Goal: Transaction & Acquisition: Book appointment/travel/reservation

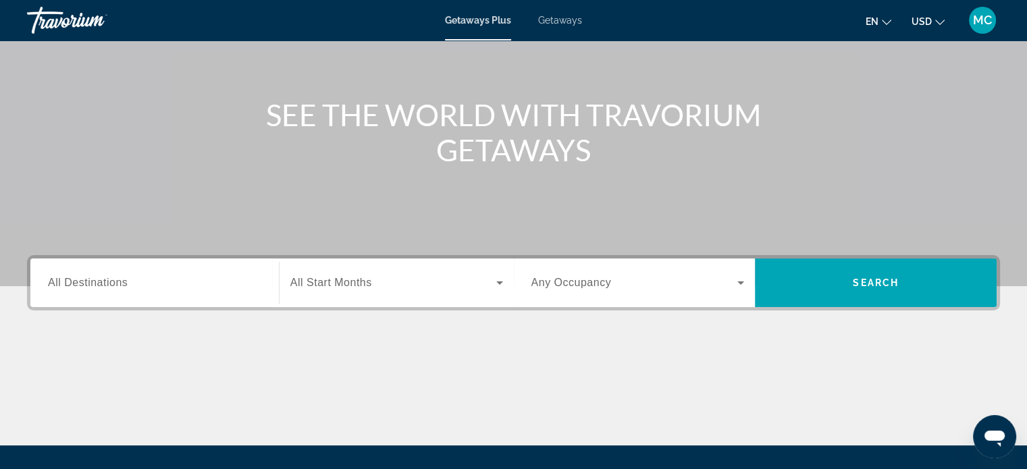
scroll to position [260, 0]
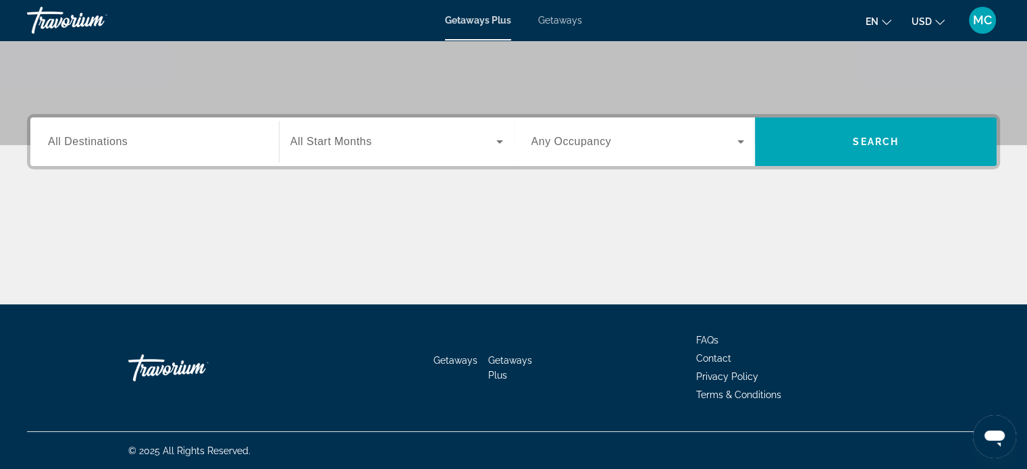
click at [135, 126] on div "Search widget" at bounding box center [154, 142] width 213 height 38
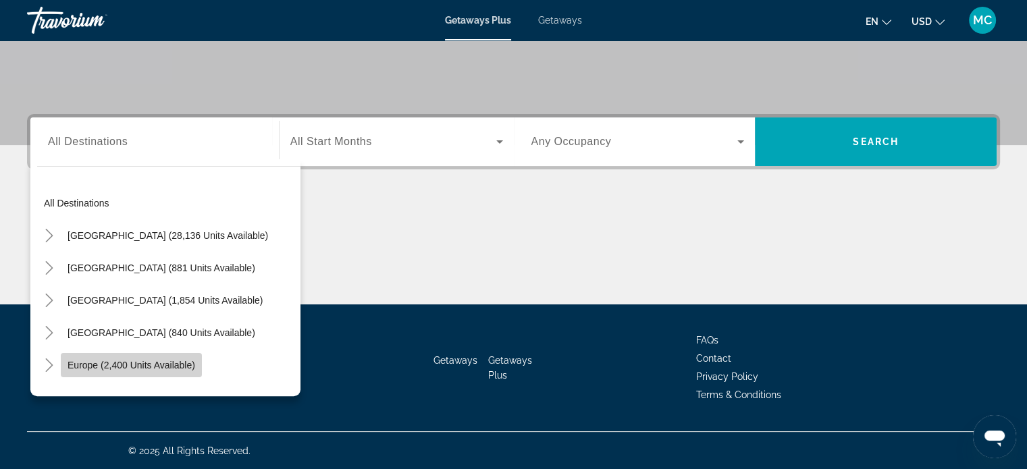
click at [139, 374] on span "Search widget" at bounding box center [131, 365] width 141 height 32
type input "**********"
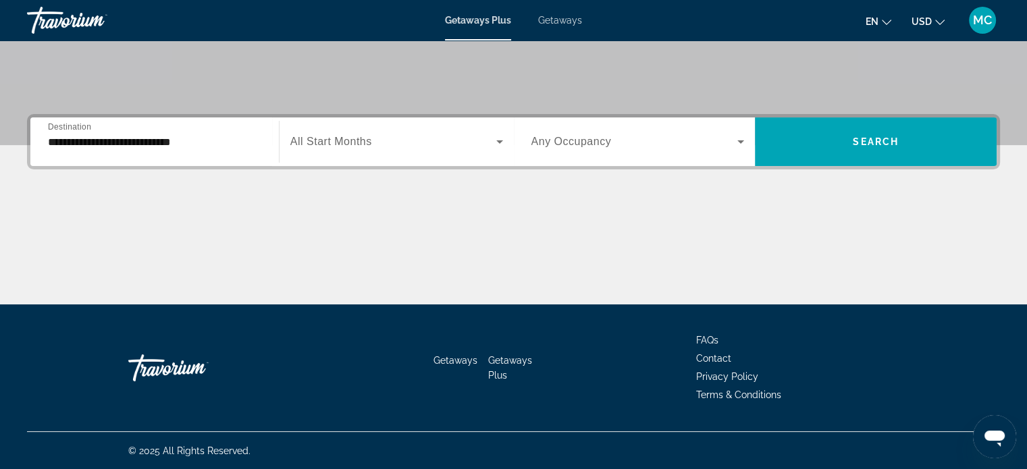
click at [396, 159] on div "Search widget" at bounding box center [396, 142] width 213 height 38
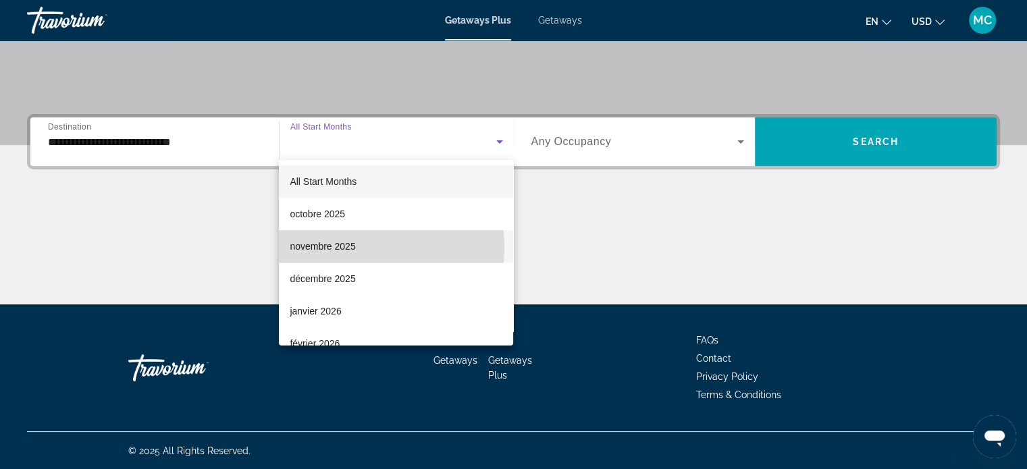
click at [371, 247] on mat-option "novembre 2025" at bounding box center [396, 246] width 234 height 32
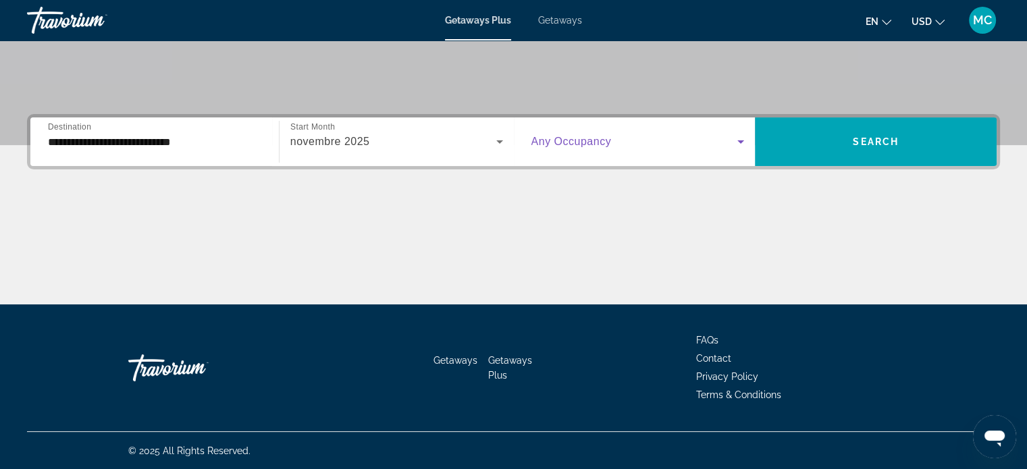
click at [717, 139] on span "Search widget" at bounding box center [635, 142] width 207 height 16
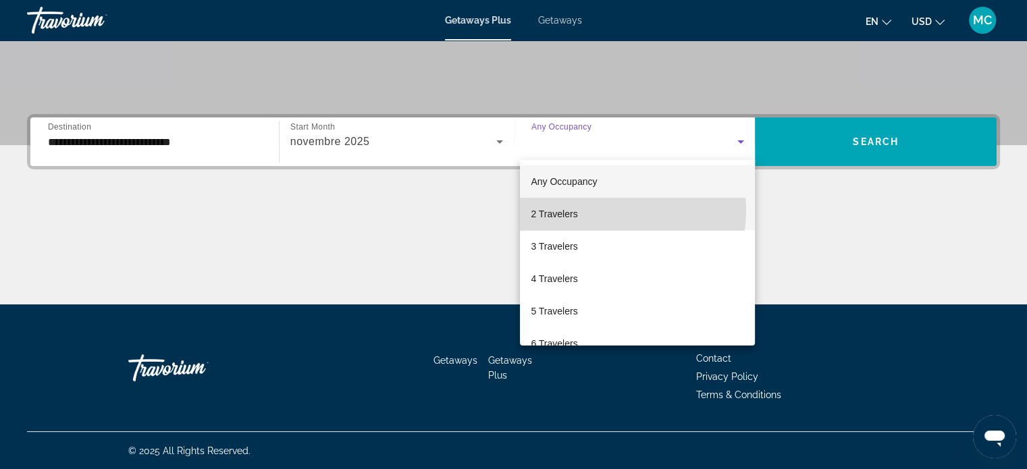
click at [605, 211] on mat-option "2 Travelers" at bounding box center [637, 214] width 235 height 32
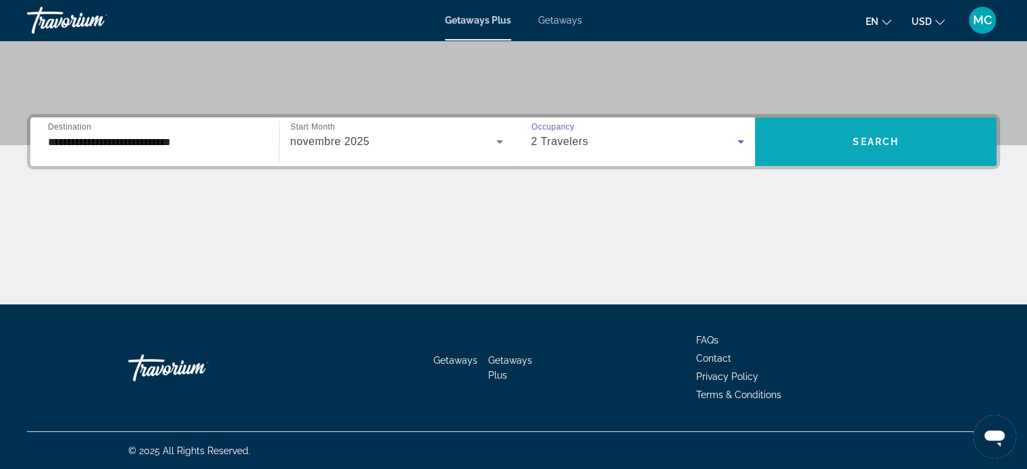
click at [851, 126] on span "Search widget" at bounding box center [876, 142] width 242 height 32
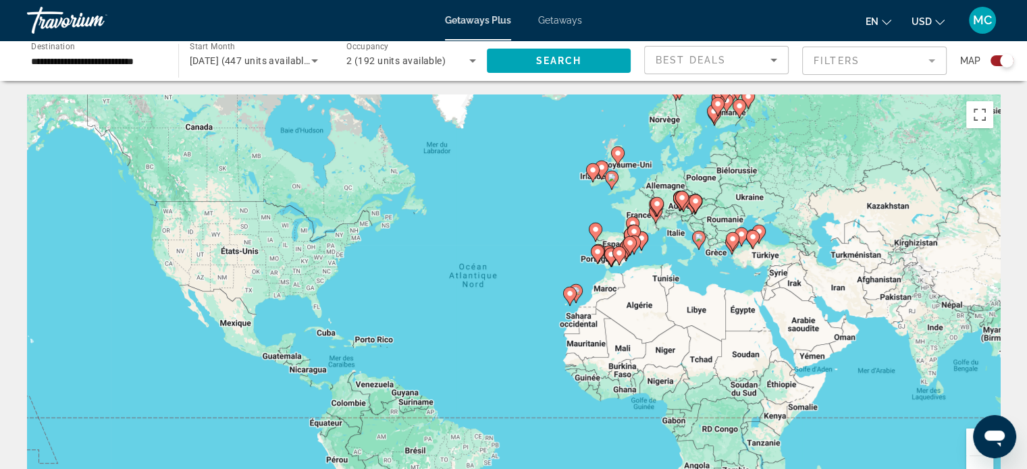
click at [709, 251] on div "Pour activer le glissement avec le clavier, appuyez sur Alt+Entrée. Une fois ce…" at bounding box center [513, 297] width 973 height 405
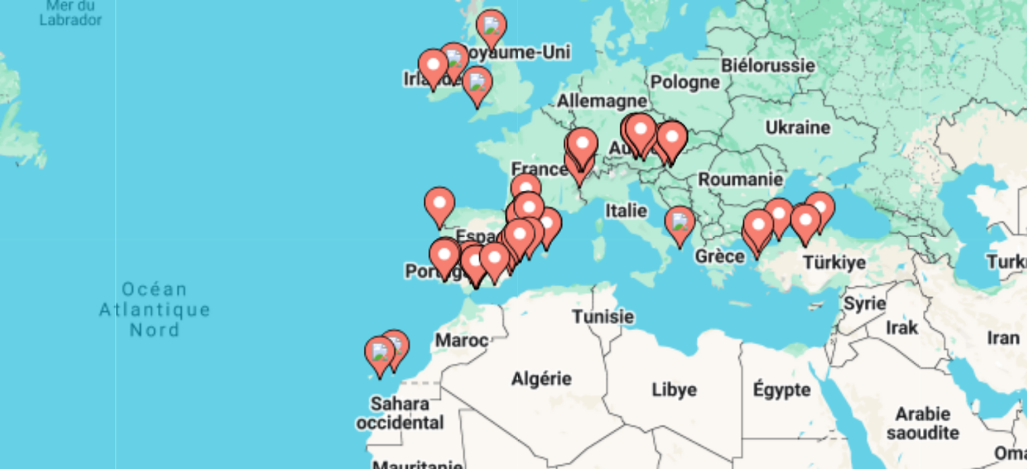
drag, startPoint x: 709, startPoint y: 251, endPoint x: 687, endPoint y: 265, distance: 26.8
click at [687, 265] on div "Pour activer le glissement avec le clavier, appuyez sur Alt+Entrée. Une fois ce…" at bounding box center [513, 297] width 973 height 405
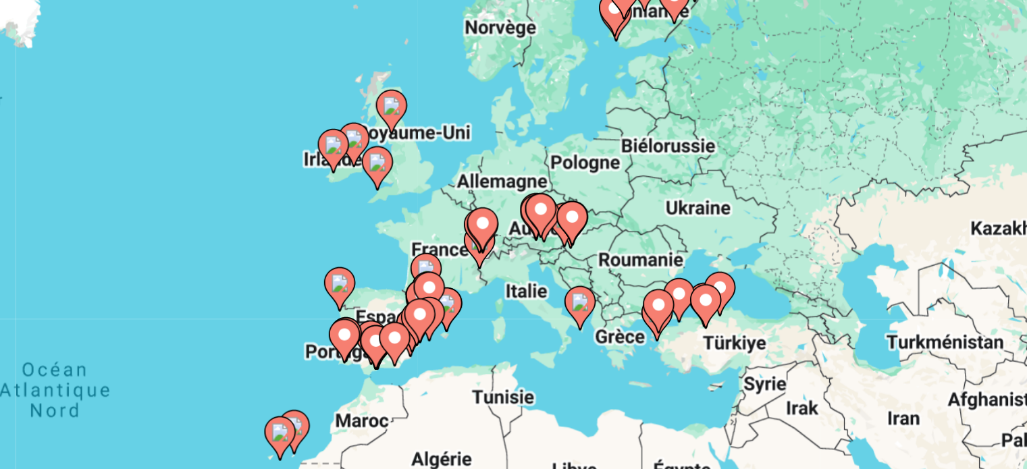
click at [676, 270] on div "Pour activer le glissement avec le clavier, appuyez sur Alt+Entrée. Une fois ce…" at bounding box center [513, 297] width 973 height 405
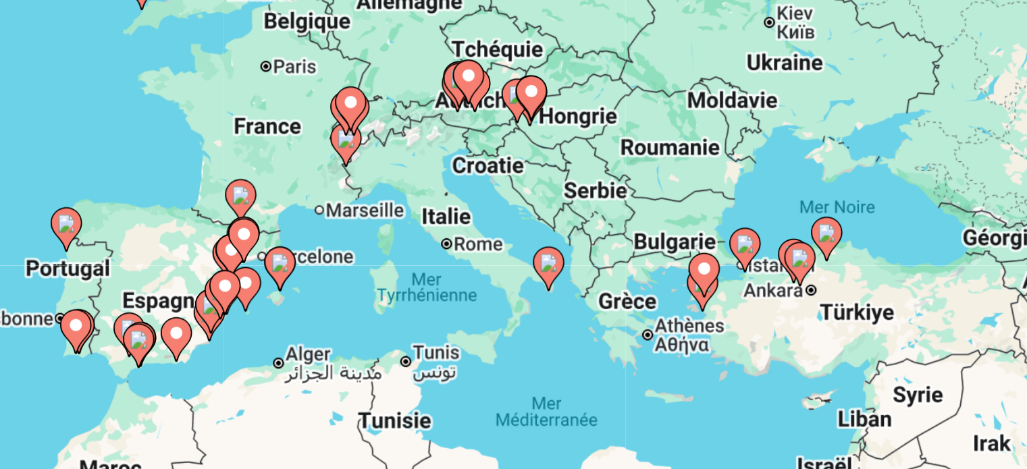
drag, startPoint x: 681, startPoint y: 286, endPoint x: 688, endPoint y: 252, distance: 35.1
click at [688, 252] on div "Pour activer le glissement avec le clavier, appuyez sur Alt+Entrée. Une fois ce…" at bounding box center [513, 297] width 973 height 405
click at [641, 258] on image "Main content" at bounding box center [642, 255] width 8 height 8
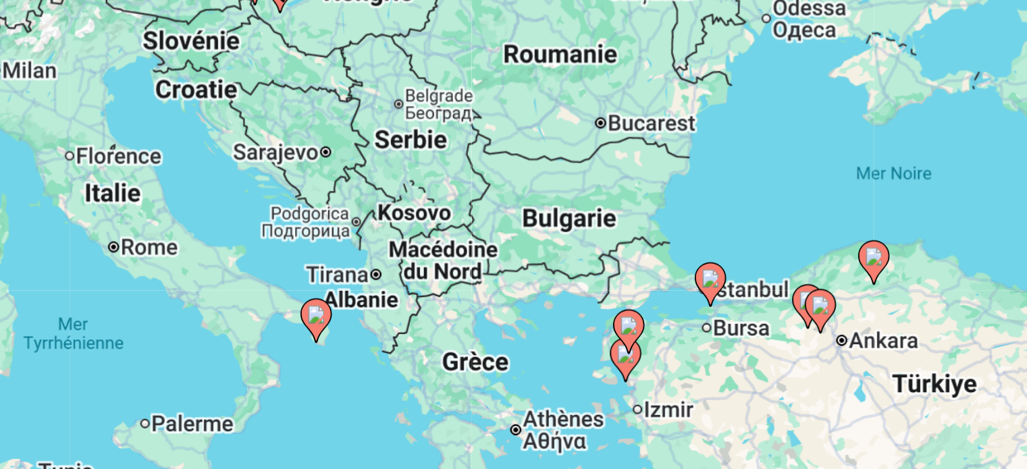
drag, startPoint x: 534, startPoint y: 305, endPoint x: 580, endPoint y: 290, distance: 48.3
click at [580, 290] on div "Pour activer le glissement avec le clavier, appuyez sur Alt+Entrée. Une fois ce…" at bounding box center [513, 297] width 973 height 405
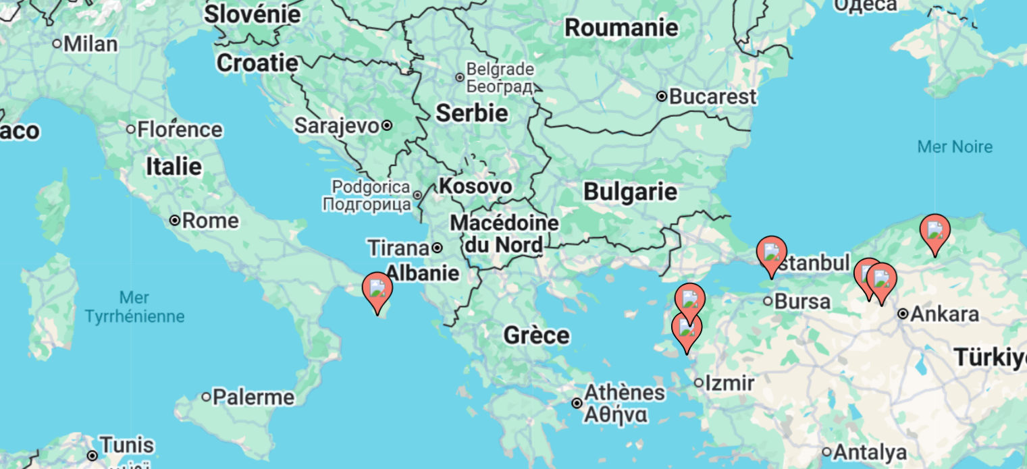
click at [571, 267] on image "Main content" at bounding box center [569, 265] width 8 height 8
type input "**********"
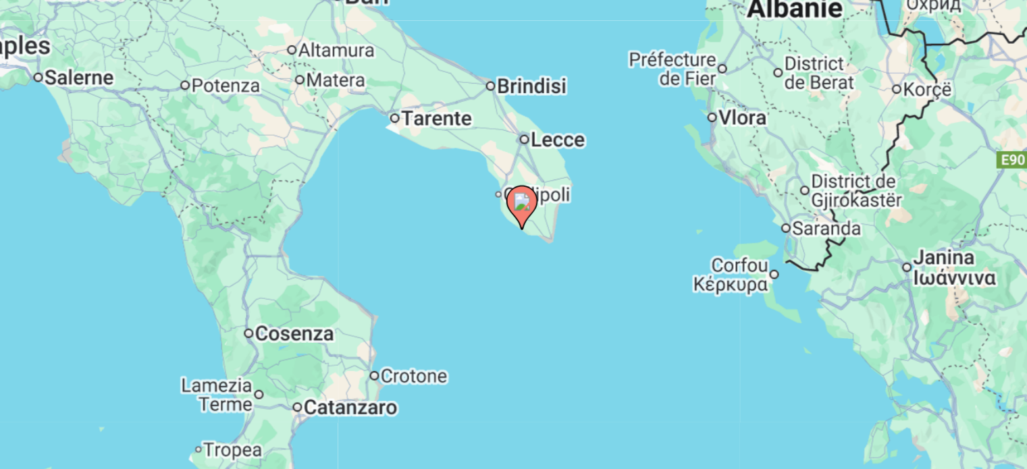
drag, startPoint x: 840, startPoint y: 251, endPoint x: 709, endPoint y: 278, distance: 133.8
click at [709, 278] on div "Pour activer le glissement avec le clavier, appuyez sur Alt+Entrée. Une fois ce…" at bounding box center [513, 297] width 973 height 405
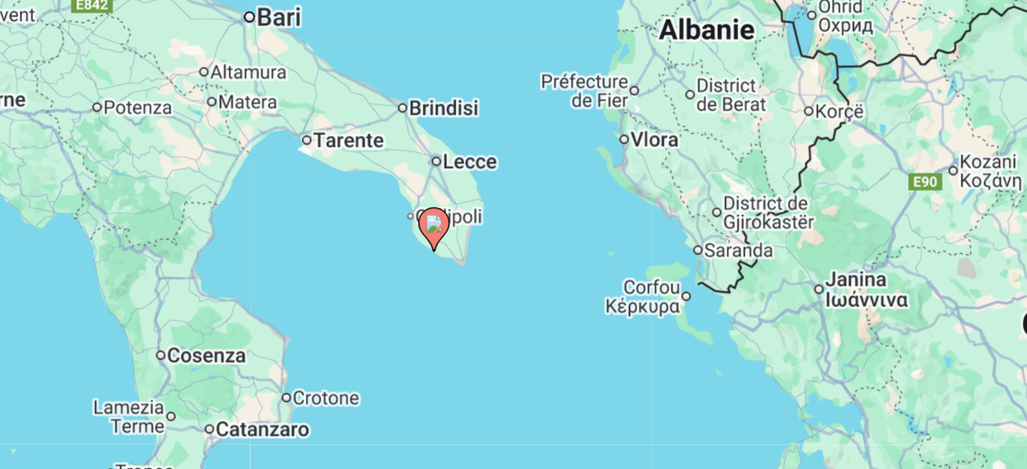
click at [595, 233] on icon "Main content" at bounding box center [592, 241] width 12 height 18
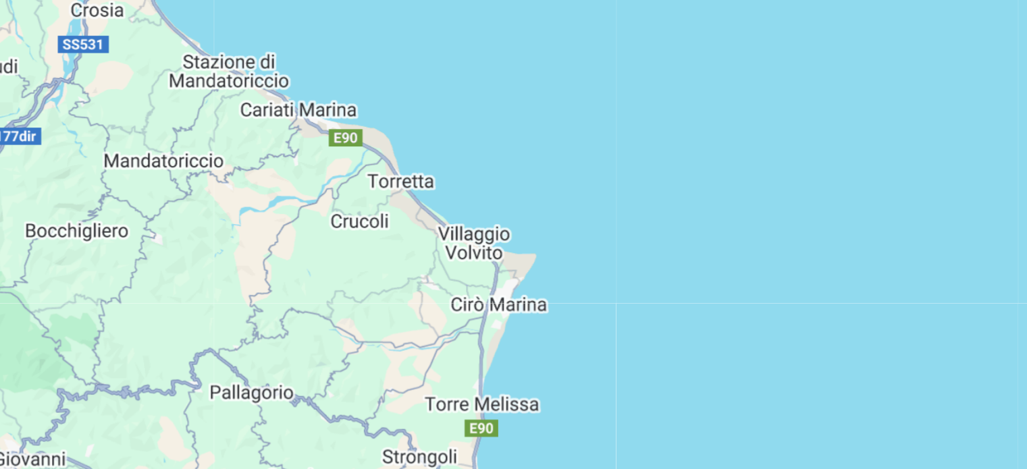
drag, startPoint x: 785, startPoint y: 184, endPoint x: 727, endPoint y: 278, distance: 110.0
click at [727, 278] on div "Pour naviguer, appuyez sur les touches fléchées. Pour activer le glissement ave…" at bounding box center [513, 297] width 973 height 405
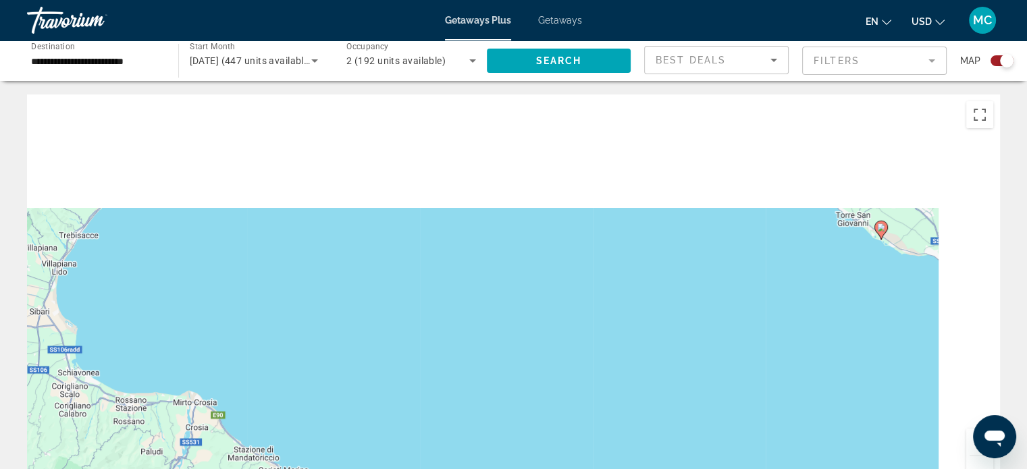
drag, startPoint x: 806, startPoint y: 132, endPoint x: 584, endPoint y: 360, distance: 318.1
click at [584, 360] on div "Pour naviguer, appuyez sur les touches fléchées. Pour activer le glissement ave…" at bounding box center [513, 297] width 973 height 405
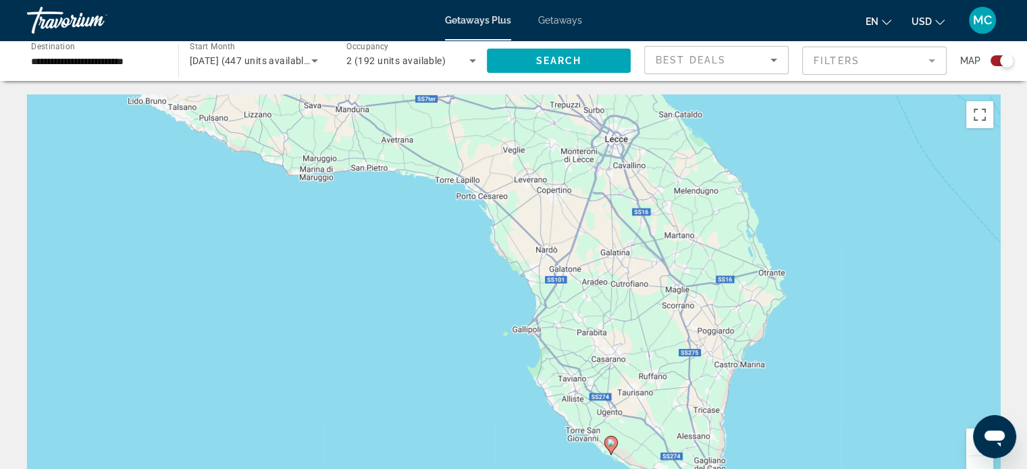
drag, startPoint x: 650, startPoint y: 269, endPoint x: 475, endPoint y: 429, distance: 237.1
click at [475, 429] on div "Pour naviguer, appuyez sur les touches fléchées. Pour activer le glissement ave…" at bounding box center [513, 297] width 973 height 405
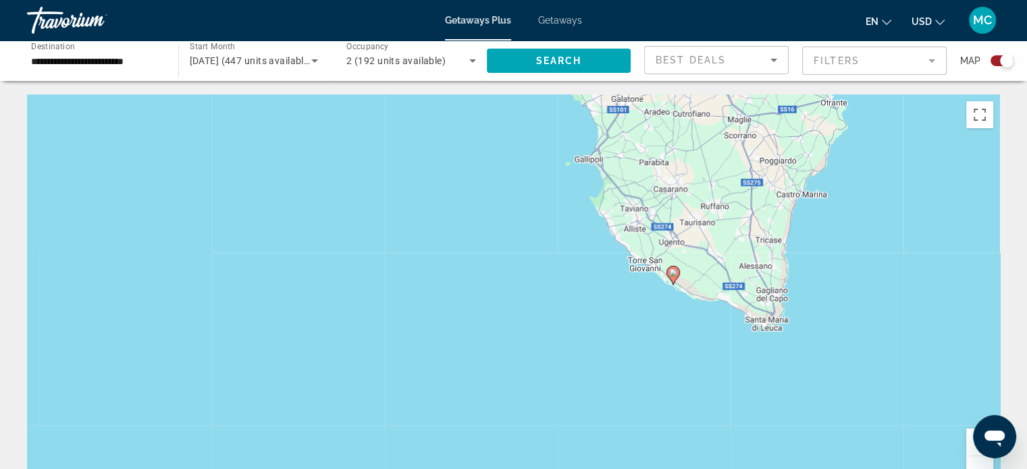
drag, startPoint x: 581, startPoint y: 364, endPoint x: 677, endPoint y: 137, distance: 246.6
click at [665, 149] on div "Pour naviguer, appuyez sur les touches fléchées. Pour activer le glissement ave…" at bounding box center [513, 297] width 973 height 405
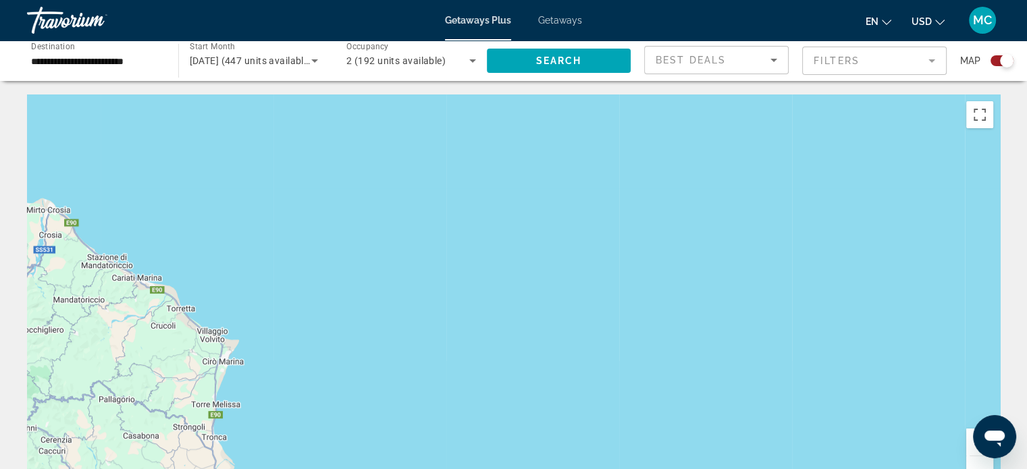
drag, startPoint x: 702, startPoint y: 131, endPoint x: 538, endPoint y: 456, distance: 364.3
click at [538, 456] on div "Pour naviguer, appuyez sur les touches fléchées. Pour activer le glissement ave…" at bounding box center [513, 297] width 973 height 405
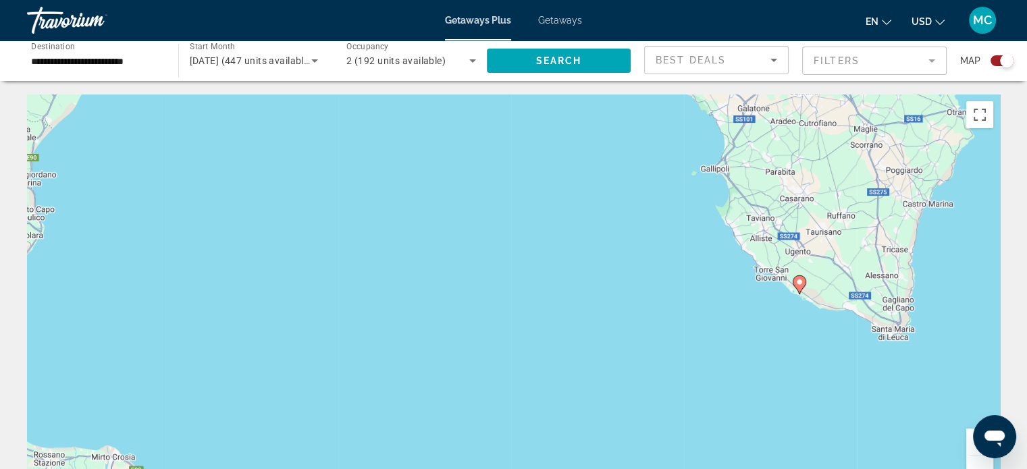
drag, startPoint x: 513, startPoint y: 309, endPoint x: 599, endPoint y: 485, distance: 196.3
click at [599, 469] on html "**********" at bounding box center [513, 234] width 1027 height 469
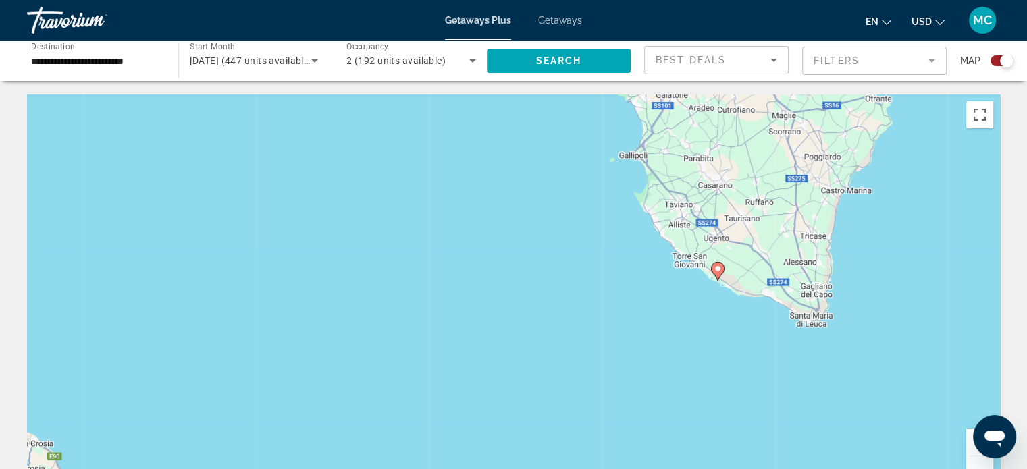
drag, startPoint x: 653, startPoint y: 230, endPoint x: 551, endPoint y: 207, distance: 104.5
click at [551, 207] on div "Pour naviguer, appuyez sur les touches fléchées. Pour activer le glissement ave…" at bounding box center [513, 297] width 973 height 405
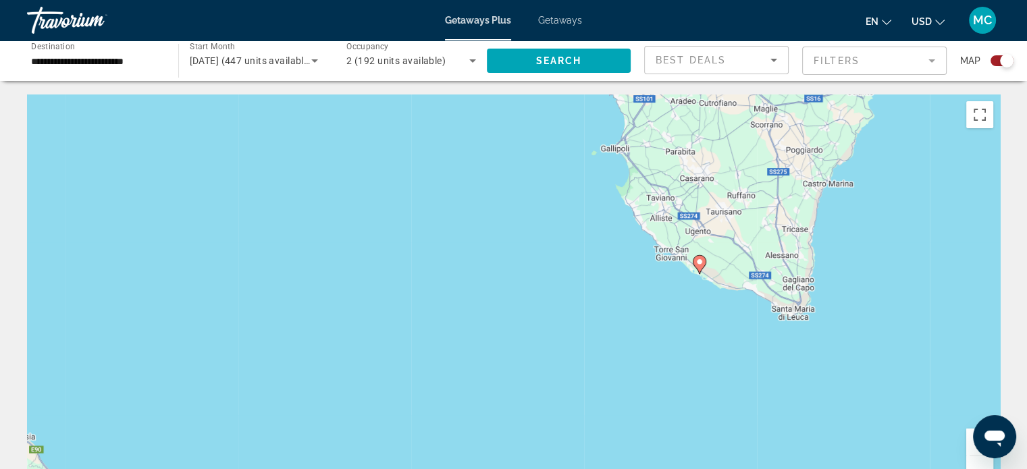
click at [704, 264] on icon "Main content" at bounding box center [699, 265] width 12 height 18
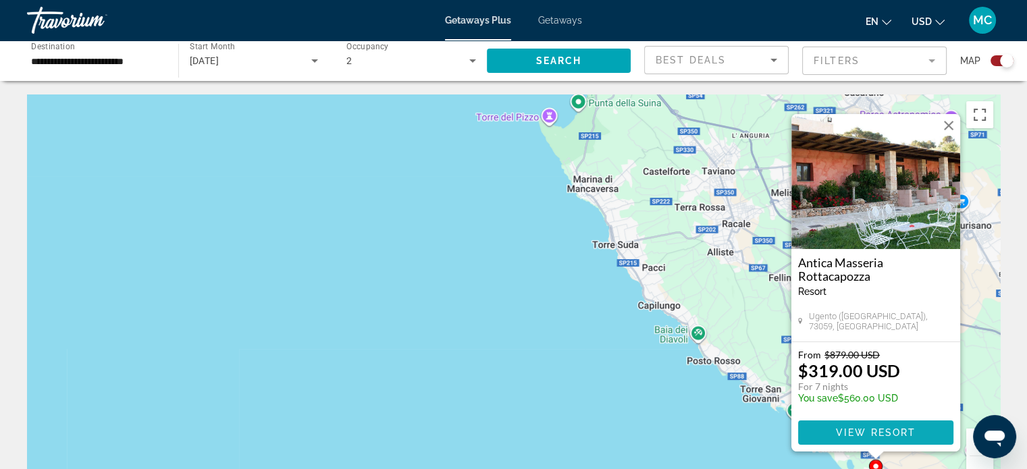
click at [881, 442] on span "Main content" at bounding box center [875, 433] width 155 height 32
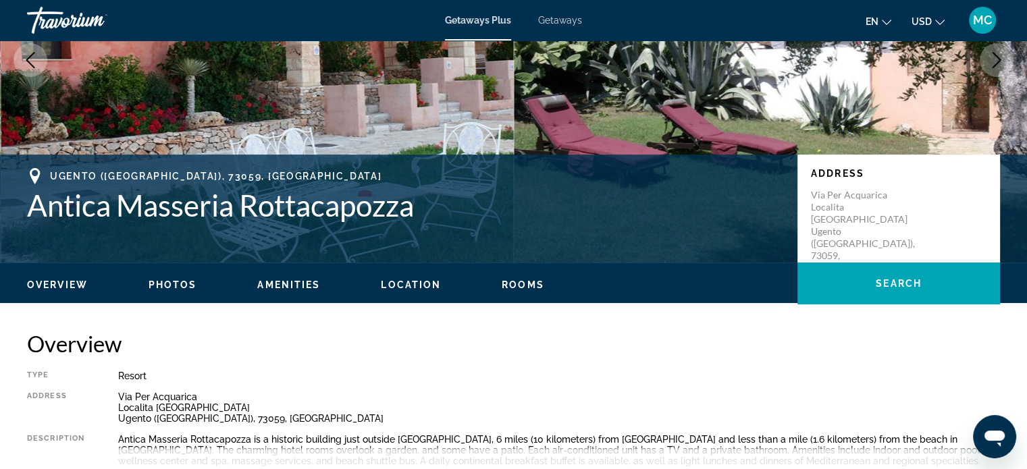
scroll to position [191, 0]
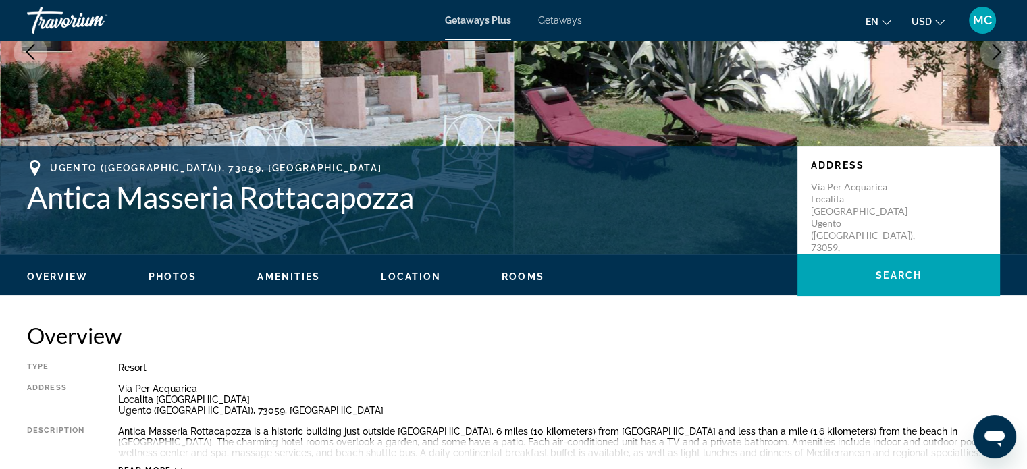
click at [177, 268] on ul "Overview Photos Amenities Location Rooms Search" at bounding box center [513, 275] width 973 height 15
click at [182, 275] on span "Photos" at bounding box center [173, 277] width 49 height 11
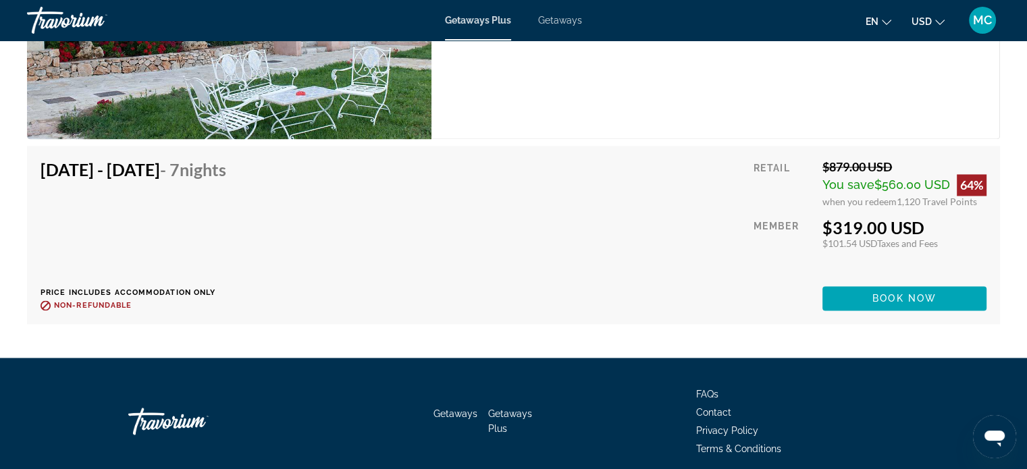
scroll to position [2253, 0]
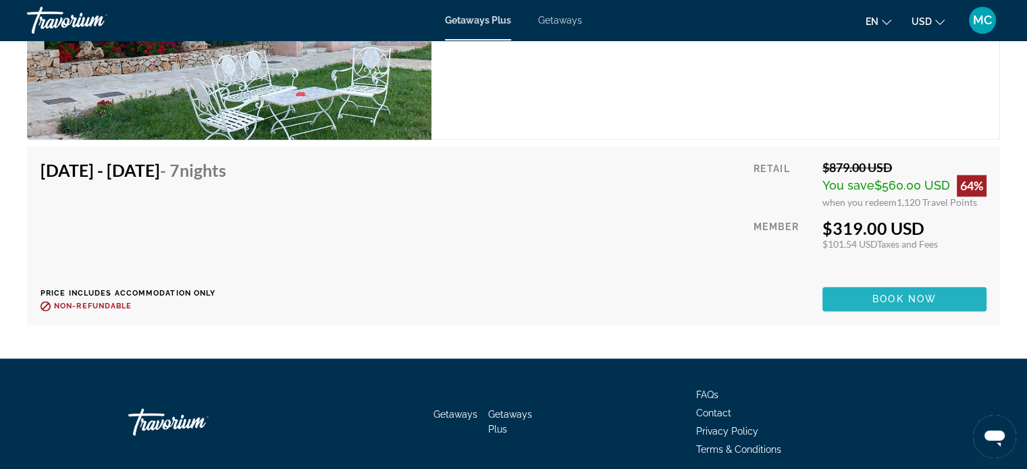
click at [859, 305] on span "Main content" at bounding box center [905, 299] width 164 height 32
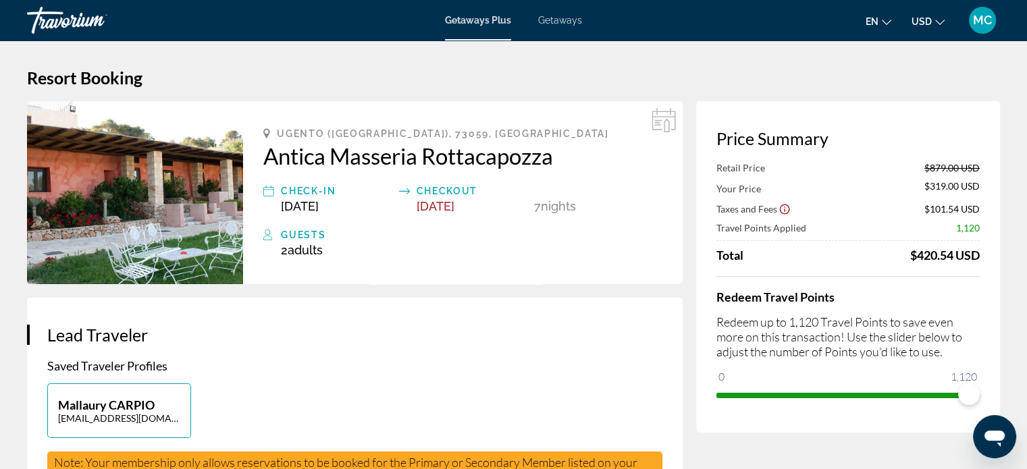
click at [122, 235] on img "Main content" at bounding box center [135, 192] width 216 height 183
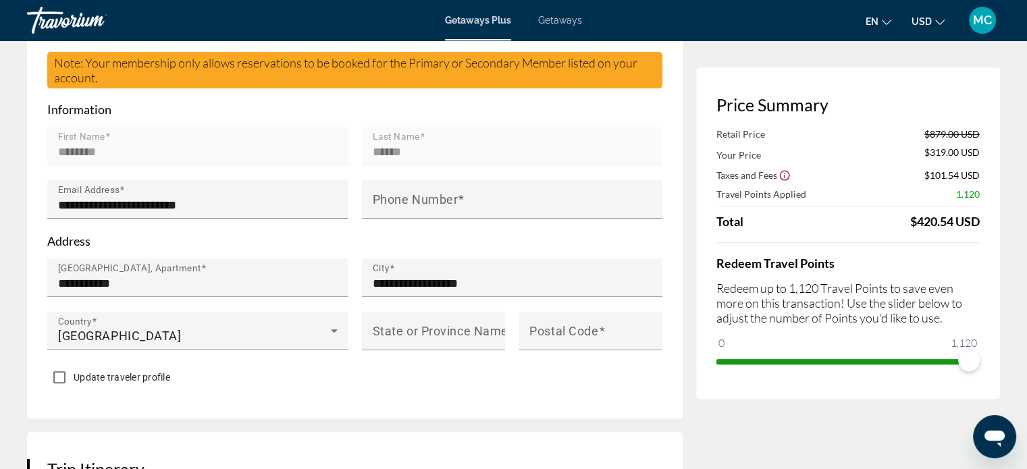
scroll to position [403, 0]
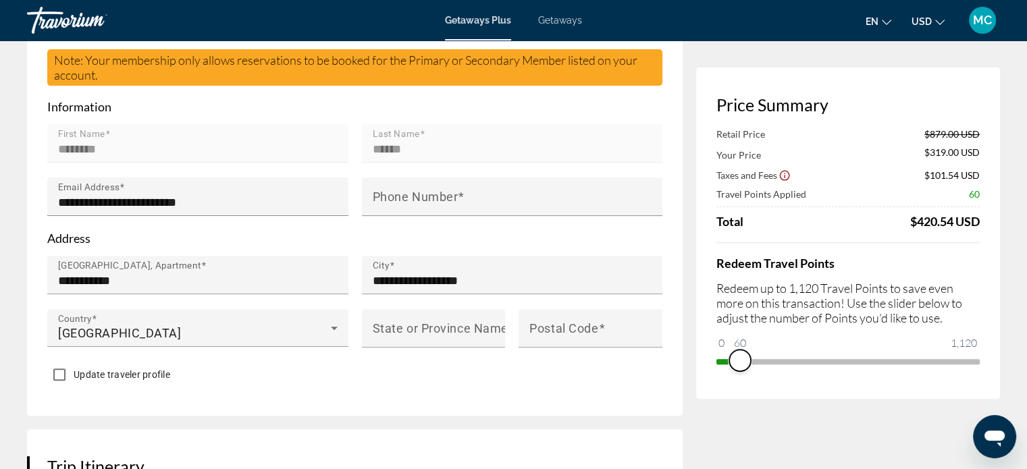
drag, startPoint x: 964, startPoint y: 356, endPoint x: 739, endPoint y: 374, distance: 226.3
click at [739, 374] on div "Price Summary Retail Price $879.00 USD Your Price $319.00 USD Taxes and Fees $1…" at bounding box center [848, 234] width 304 height 332
drag, startPoint x: 741, startPoint y: 359, endPoint x: 1037, endPoint y: 318, distance: 298.7
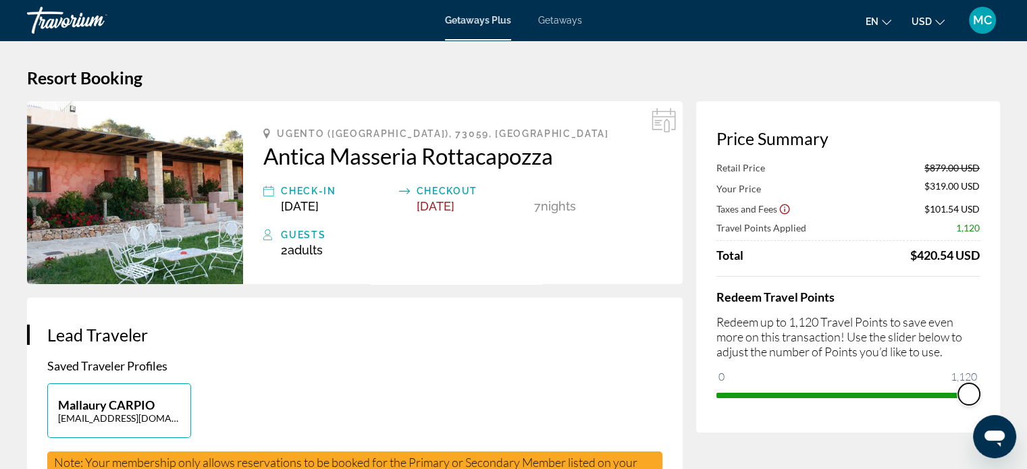
scroll to position [0, 0]
click at [311, 147] on h2 "Antica Masseria Rottacapozza" at bounding box center [462, 156] width 399 height 27
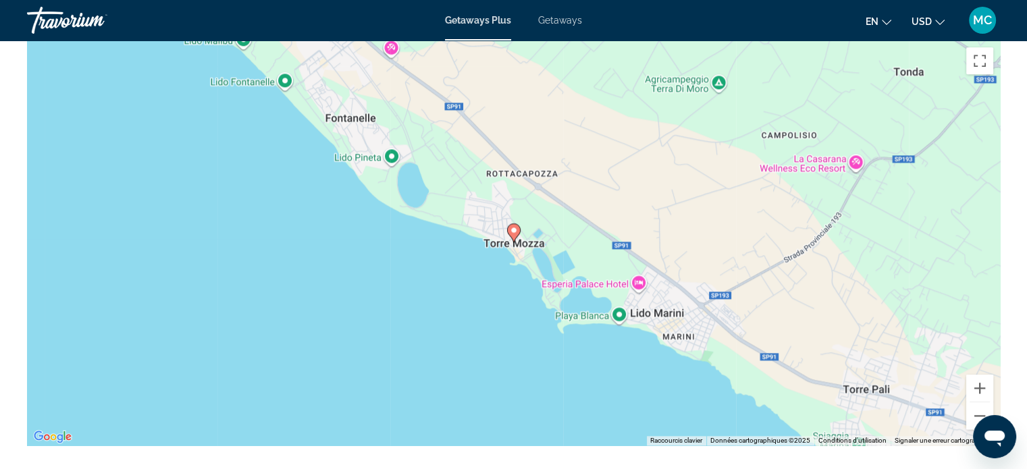
scroll to position [1610, 0]
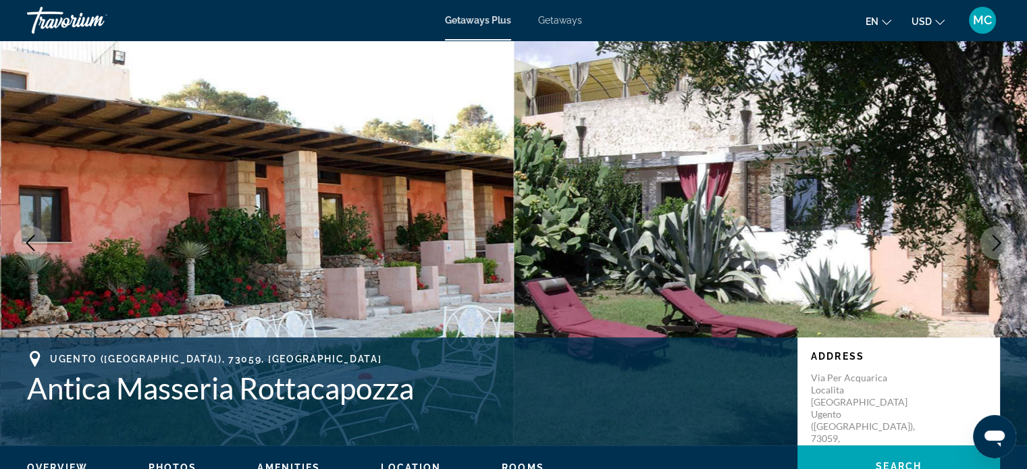
click at [572, 21] on span "Getaways" at bounding box center [560, 20] width 44 height 11
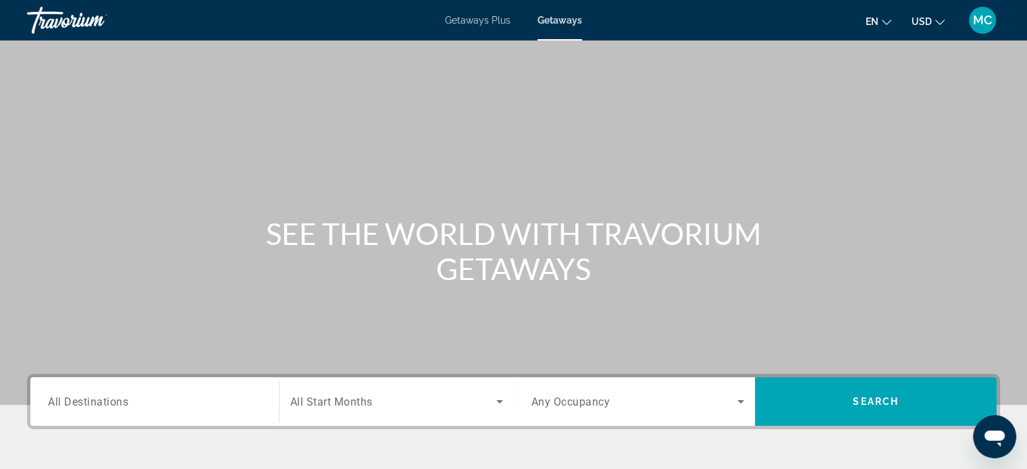
click at [471, 18] on span "Getaways Plus" at bounding box center [478, 20] width 66 height 11
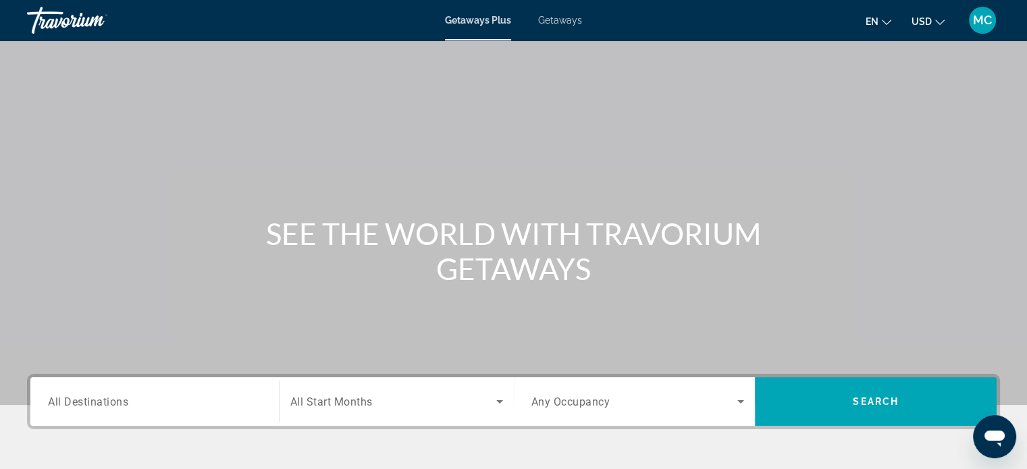
scroll to position [260, 0]
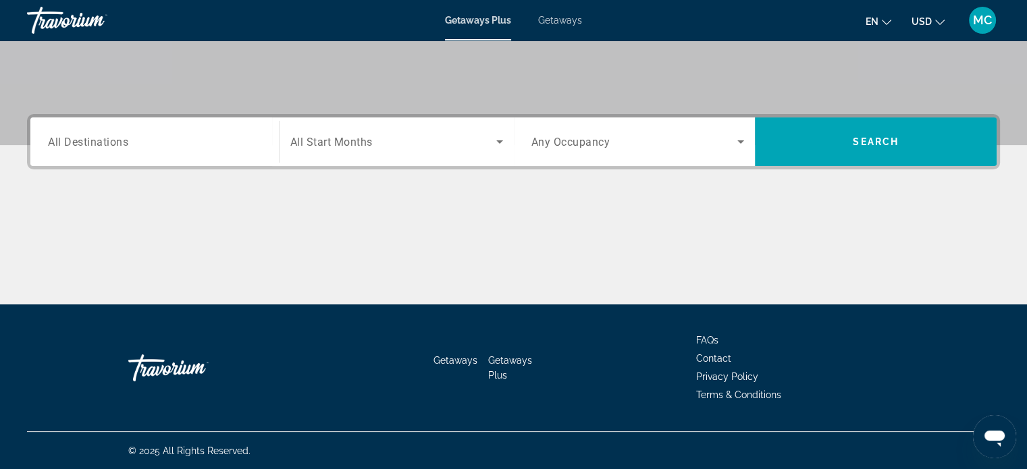
click at [125, 126] on div "Search widget" at bounding box center [154, 142] width 213 height 38
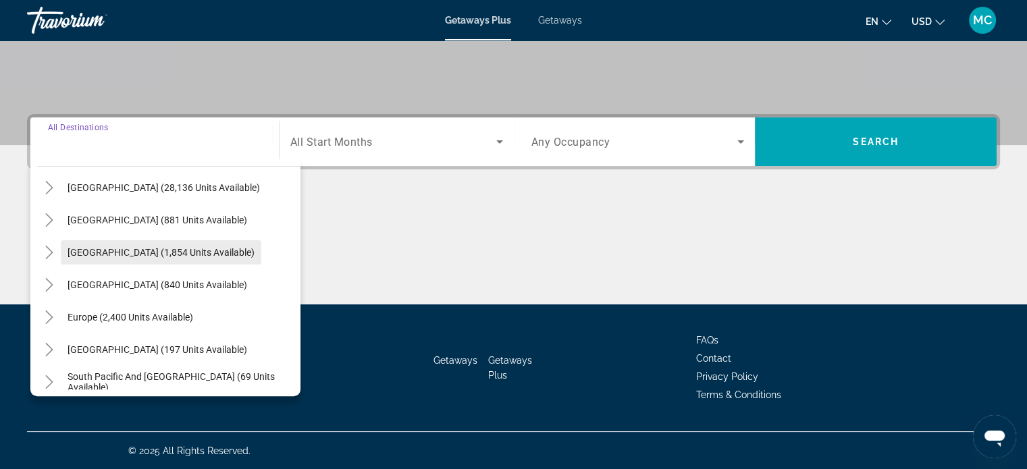
scroll to position [68, 0]
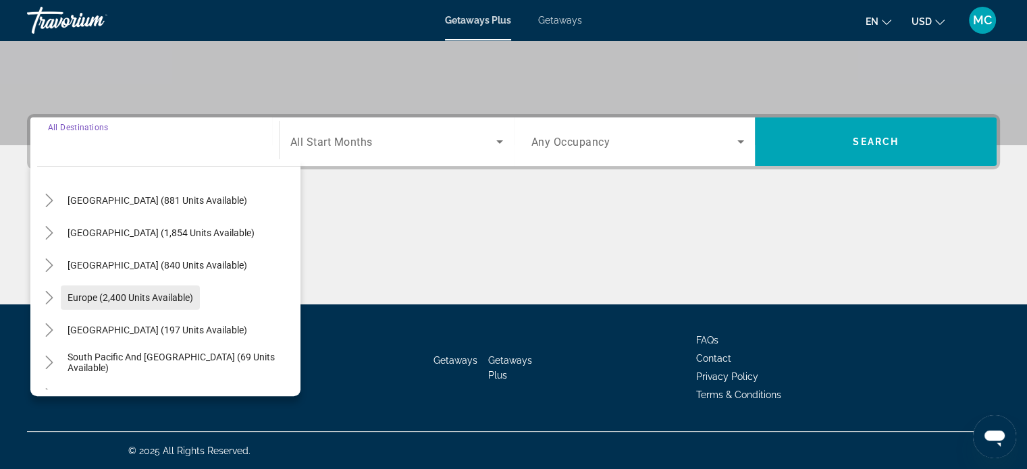
click at [127, 305] on span "Search widget" at bounding box center [130, 298] width 139 height 32
type input "**********"
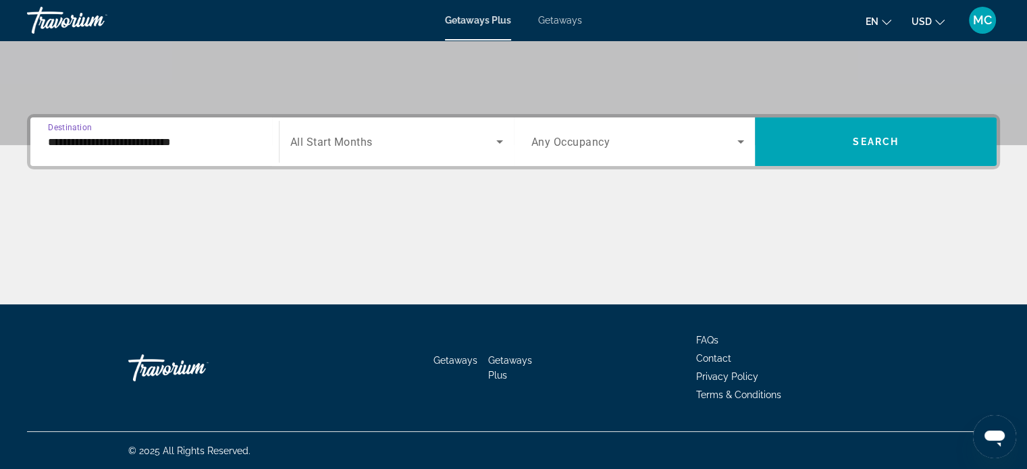
click at [373, 147] on span "Search widget" at bounding box center [393, 142] width 206 height 16
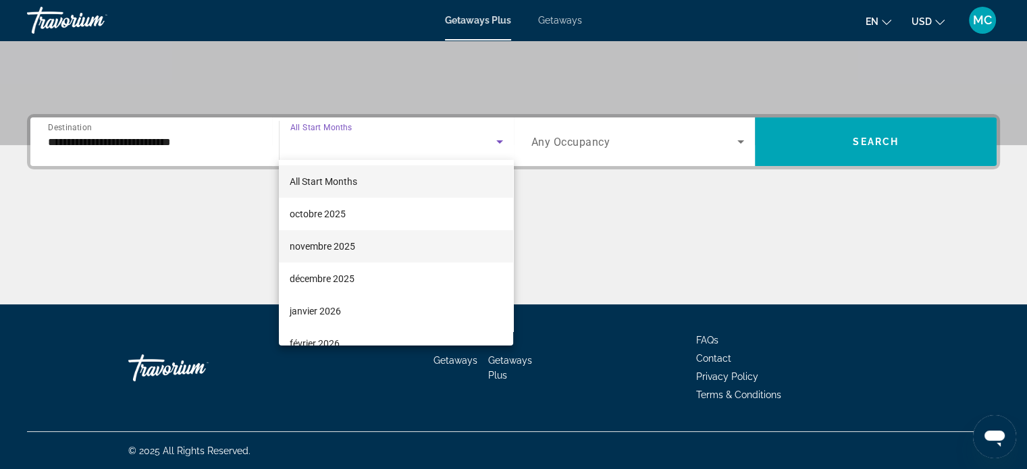
click at [371, 245] on mat-option "novembre 2025" at bounding box center [396, 246] width 234 height 32
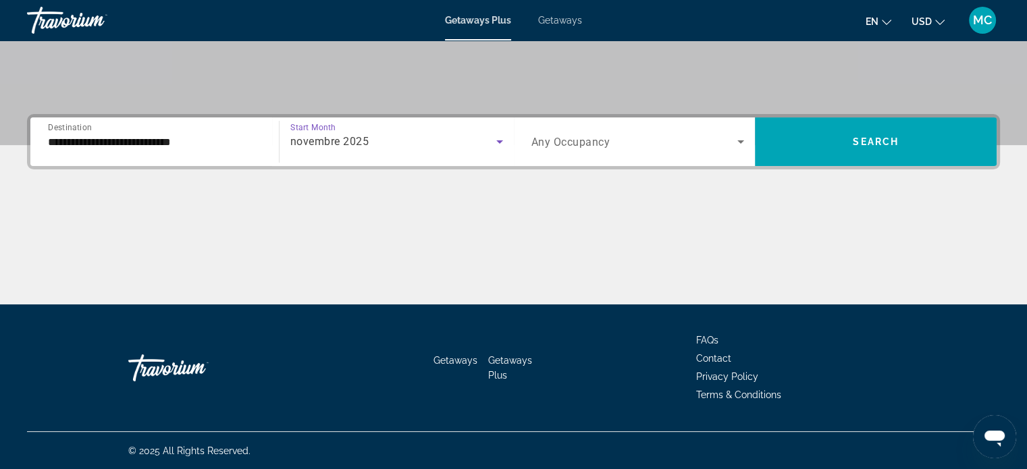
click at [641, 153] on div "Search widget" at bounding box center [638, 142] width 213 height 38
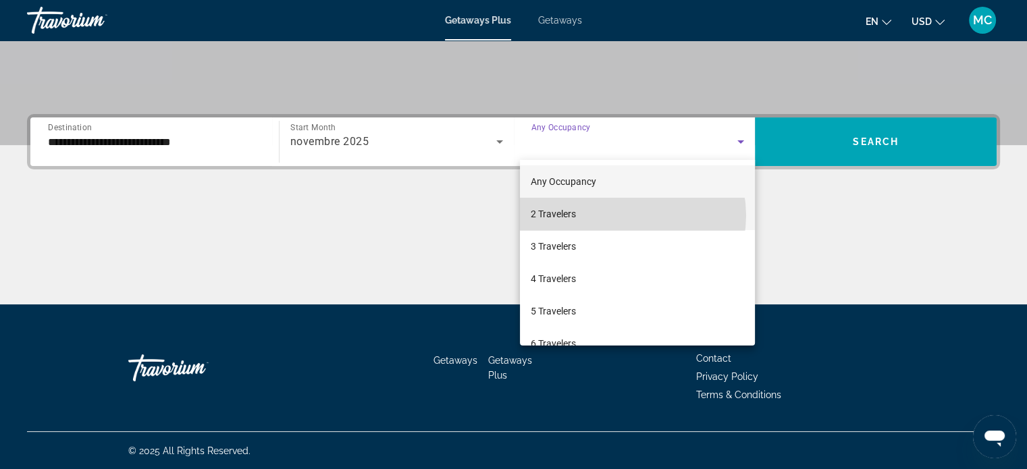
click at [625, 215] on mat-option "2 Travelers" at bounding box center [637, 214] width 235 height 32
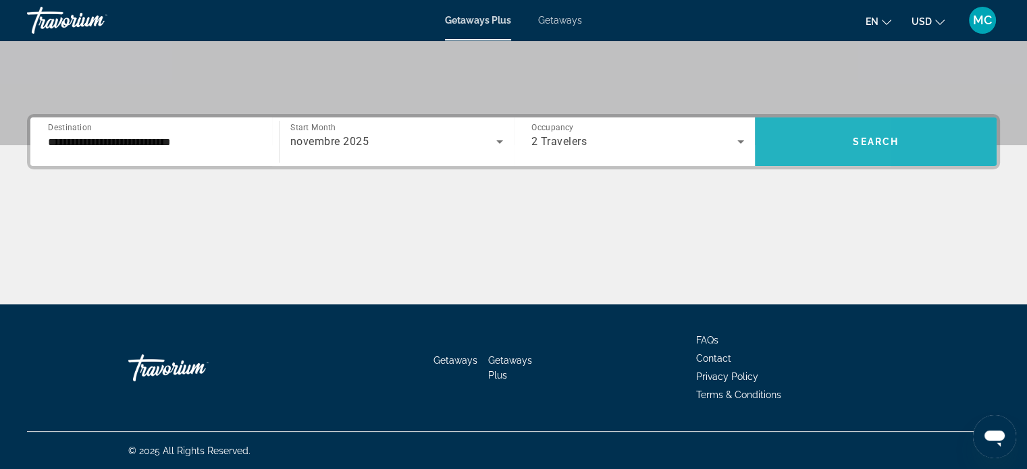
click at [774, 160] on span "Search widget" at bounding box center [876, 142] width 242 height 49
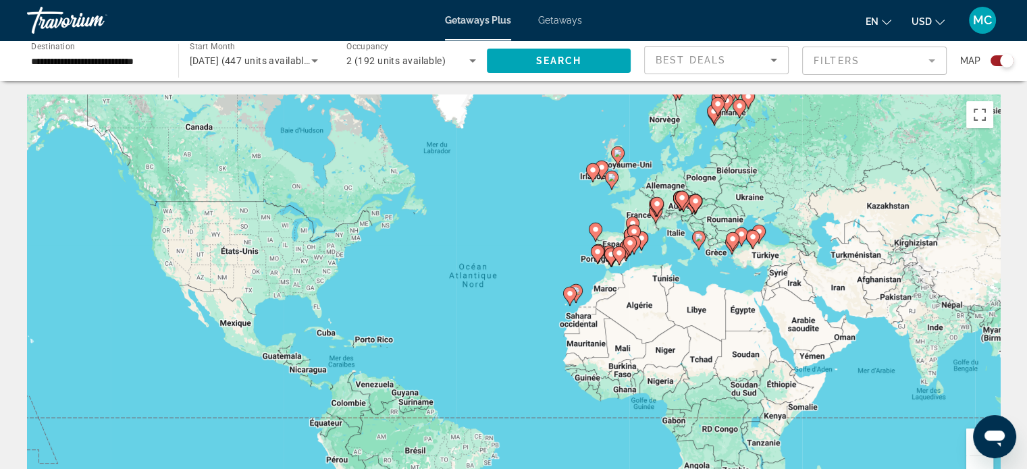
click at [563, 263] on div "Pour activer le glissement avec le clavier, appuyez sur Alt+Entrée. Une fois ce…" at bounding box center [513, 297] width 973 height 405
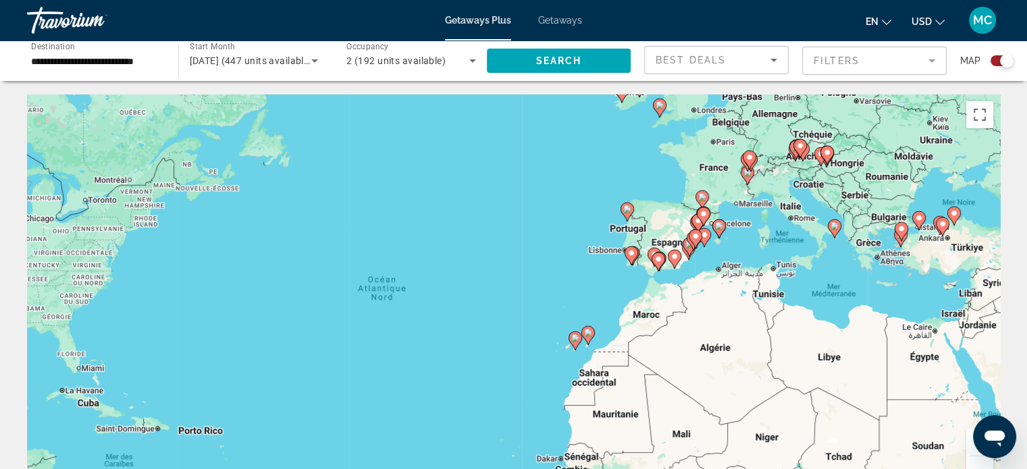
click at [565, 262] on div "Pour activer le glissement avec le clavier, appuyez sur Alt+Entrée. Une fois ce…" at bounding box center [513, 297] width 973 height 405
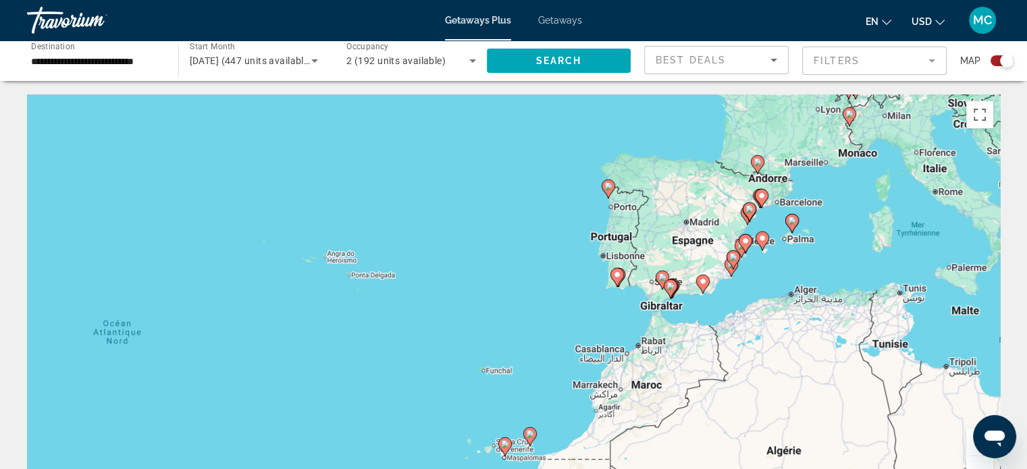
drag, startPoint x: 575, startPoint y: 259, endPoint x: 488, endPoint y: 278, distance: 88.5
click at [488, 278] on div "Pour activer le glissement avec le clavier, appuyez sur Alt+Entrée. Une fois ce…" at bounding box center [513, 297] width 973 height 405
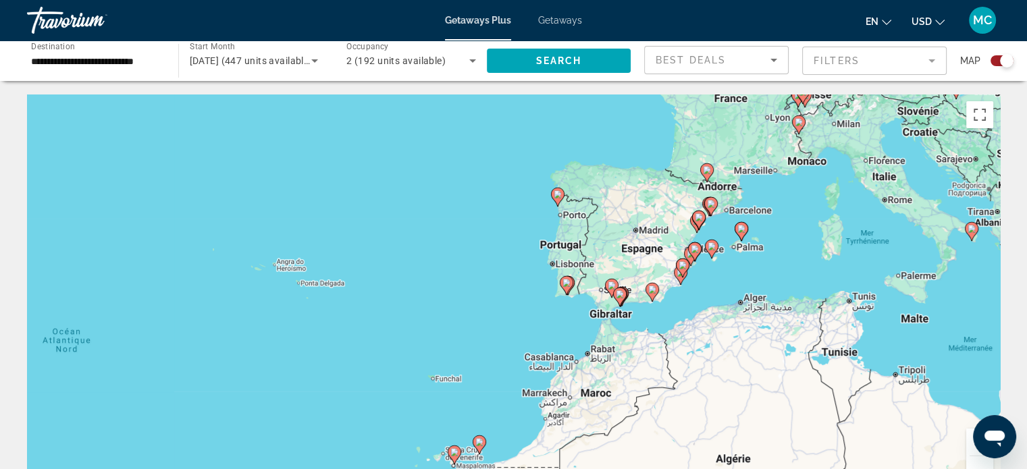
drag, startPoint x: 523, startPoint y: 269, endPoint x: 457, endPoint y: 285, distance: 68.1
click at [457, 285] on div "Pour activer le glissement avec le clavier, appuyez sur Alt+Entrée. Une fois ce…" at bounding box center [513, 297] width 973 height 405
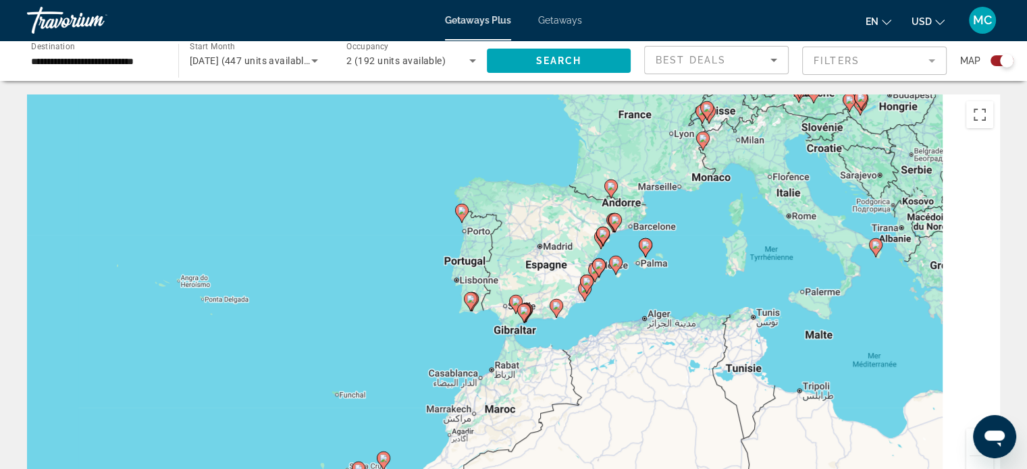
drag, startPoint x: 459, startPoint y: 269, endPoint x: 396, endPoint y: 280, distance: 63.1
click at [396, 280] on div "Pour activer le glissement avec le clavier, appuyez sur Alt+Entrée. Une fois ce…" at bounding box center [513, 297] width 973 height 405
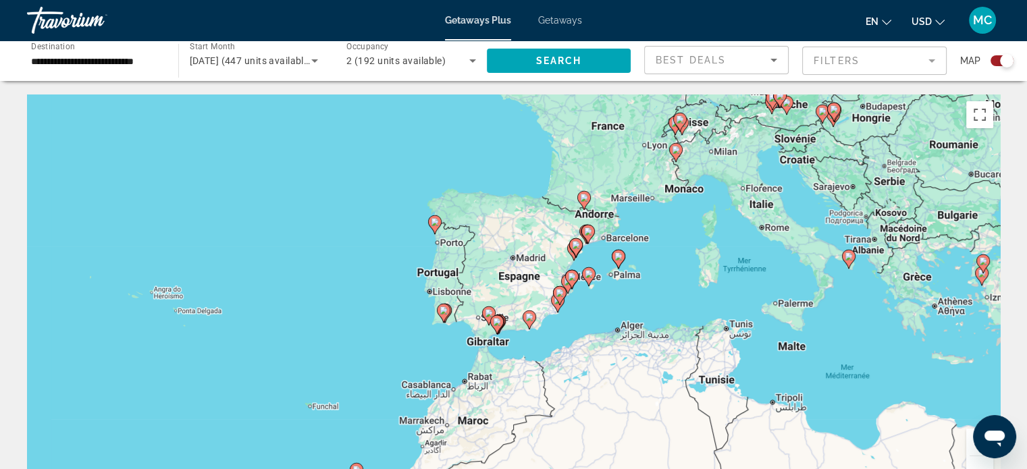
click at [386, 263] on div "Pour activer le glissement avec le clavier, appuyez sur Alt+Entrée. Une fois ce…" at bounding box center [513, 297] width 973 height 405
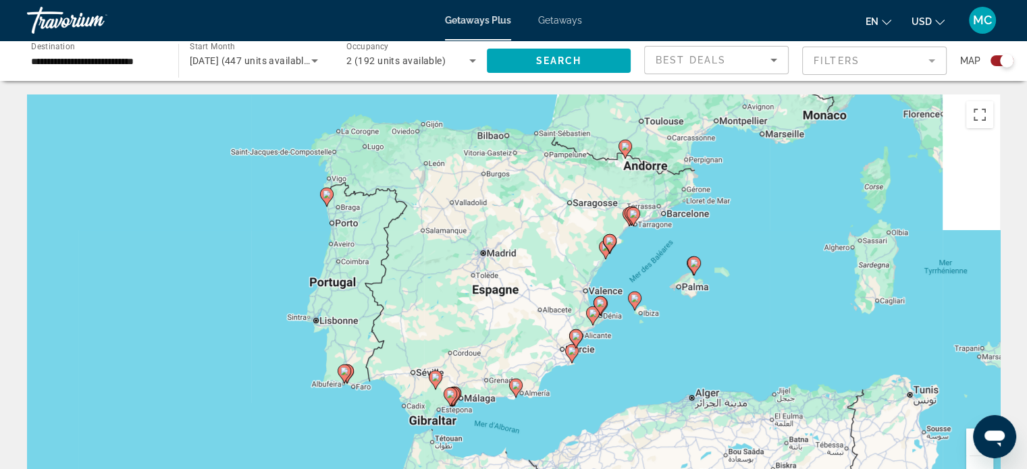
drag, startPoint x: 443, startPoint y: 251, endPoint x: 282, endPoint y: 253, distance: 161.4
click at [282, 253] on div "Pour activer le glissement avec le clavier, appuyez sur Alt+Entrée. Une fois ce…" at bounding box center [513, 297] width 973 height 405
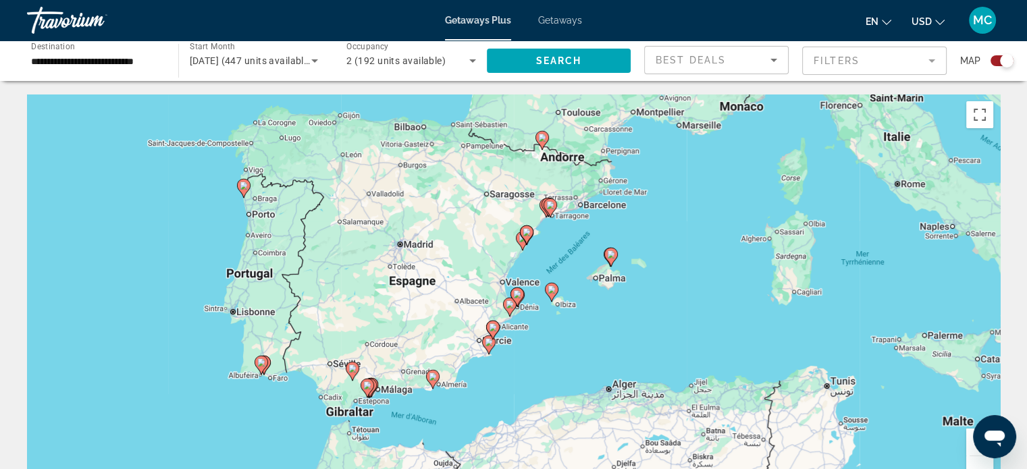
drag, startPoint x: 789, startPoint y: 303, endPoint x: 708, endPoint y: 293, distance: 81.7
click at [708, 293] on div "Pour activer le glissement avec le clavier, appuyez sur Alt+Entrée. Une fois ce…" at bounding box center [513, 297] width 973 height 405
click at [611, 258] on image "Main content" at bounding box center [611, 255] width 8 height 8
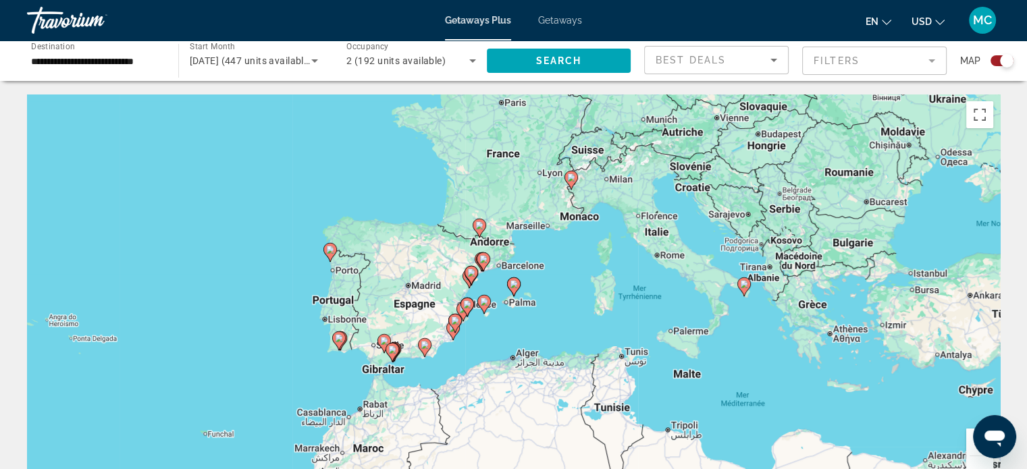
click at [517, 289] on icon "Main content" at bounding box center [513, 287] width 12 height 18
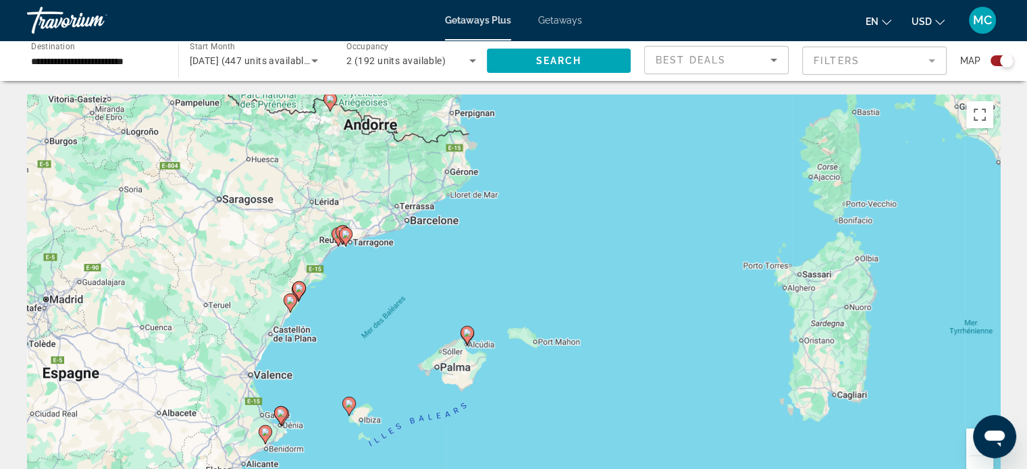
drag, startPoint x: 642, startPoint y: 323, endPoint x: 621, endPoint y: 322, distance: 20.9
click at [588, 380] on div "Pour activer le glissement avec le clavier, appuyez sur Alt+Entrée. Une fois ce…" at bounding box center [513, 297] width 973 height 405
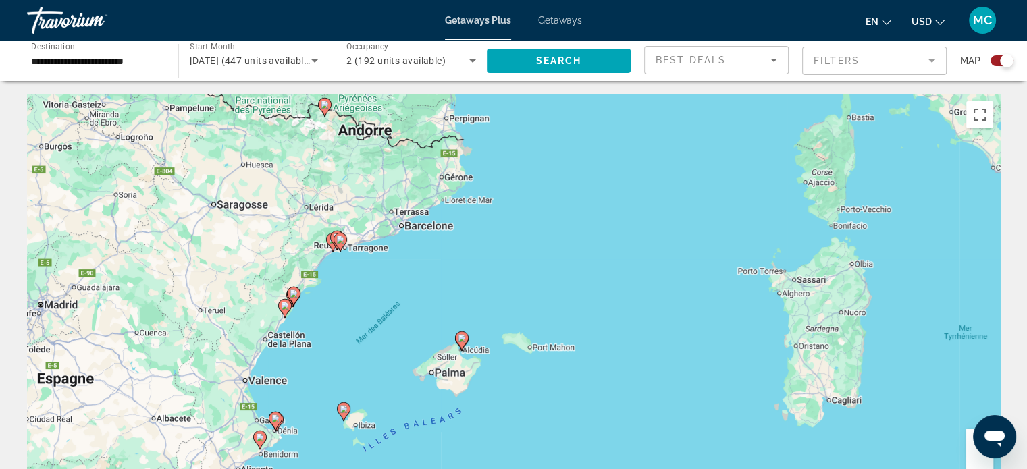
drag, startPoint x: 639, startPoint y: 307, endPoint x: 621, endPoint y: 323, distance: 23.4
click at [621, 323] on div "Pour activer le glissement avec le clavier, appuyez sur Alt+Entrée. Une fois ce…" at bounding box center [513, 297] width 973 height 405
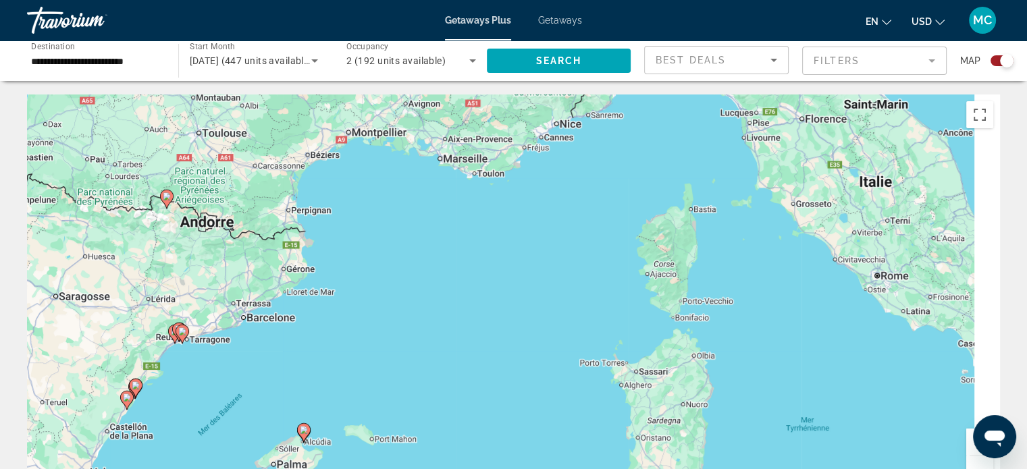
drag, startPoint x: 662, startPoint y: 266, endPoint x: 521, endPoint y: 340, distance: 158.9
click at [521, 341] on div "Pour activer le glissement avec le clavier, appuyez sur Alt+Entrée. Une fois ce…" at bounding box center [513, 297] width 973 height 405
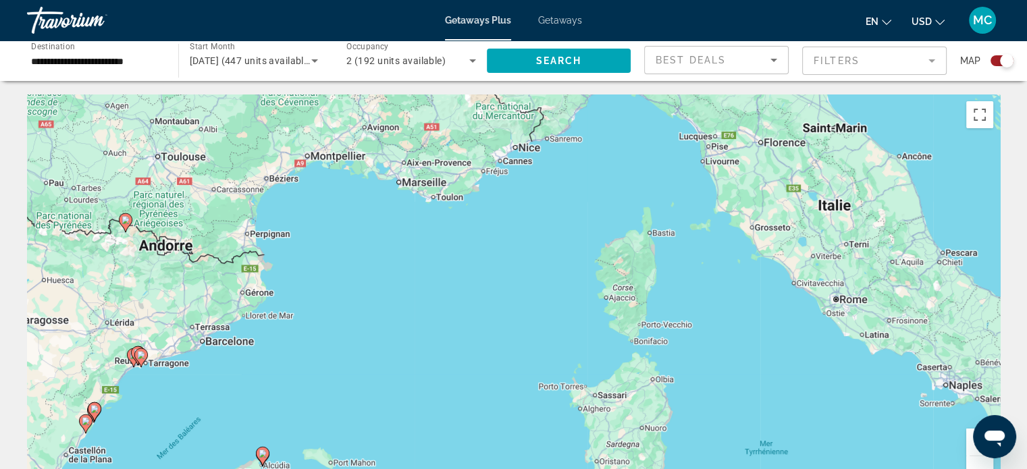
drag, startPoint x: 549, startPoint y: 325, endPoint x: 505, endPoint y: 353, distance: 52.8
click at [505, 353] on div "Pour activer le glissement avec le clavier, appuyez sur Alt+Entrée. Une fois ce…" at bounding box center [513, 297] width 973 height 405
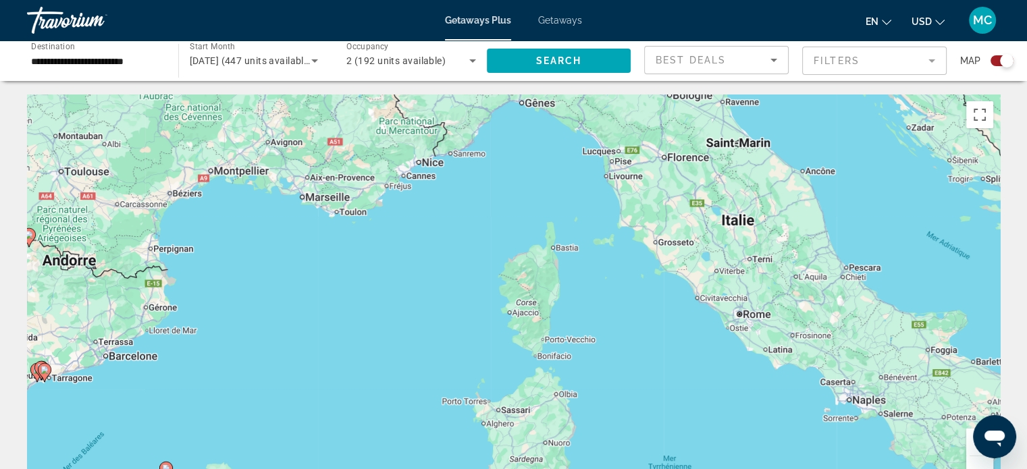
drag, startPoint x: 755, startPoint y: 296, endPoint x: 671, endPoint y: 301, distance: 84.6
click at [671, 301] on div "Pour activer le glissement avec le clavier, appuyez sur Alt+Entrée. Une fois ce…" at bounding box center [513, 297] width 973 height 405
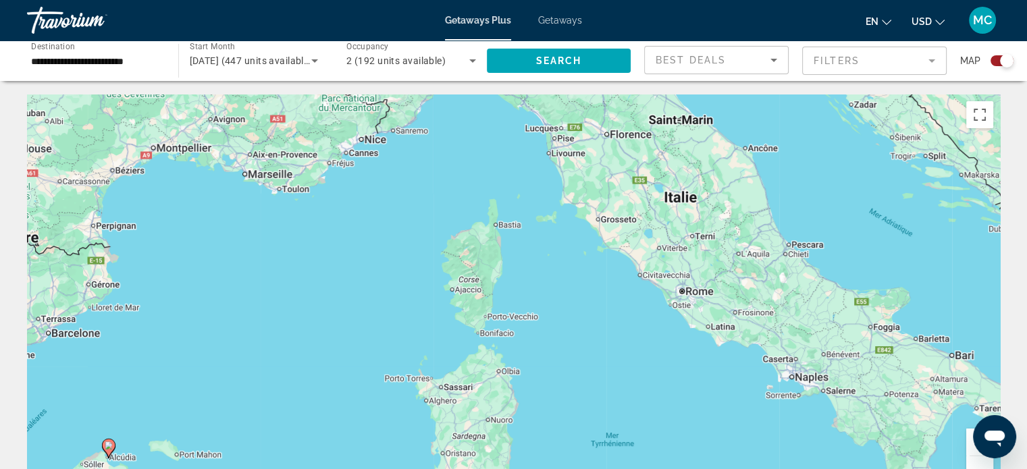
drag, startPoint x: 735, startPoint y: 359, endPoint x: 692, endPoint y: 329, distance: 52.5
click at [692, 329] on div "Pour activer le glissement avec le clavier, appuyez sur Alt+Entrée. Une fois ce…" at bounding box center [513, 297] width 973 height 405
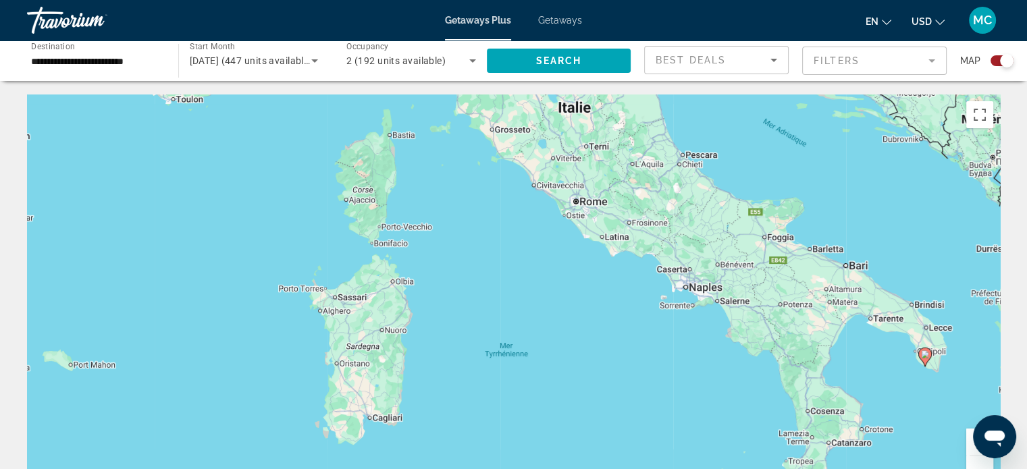
drag, startPoint x: 753, startPoint y: 374, endPoint x: 694, endPoint y: 331, distance: 72.9
click at [694, 331] on div "Pour activer le glissement avec le clavier, appuyez sur Alt+Entrée. Une fois ce…" at bounding box center [513, 297] width 973 height 405
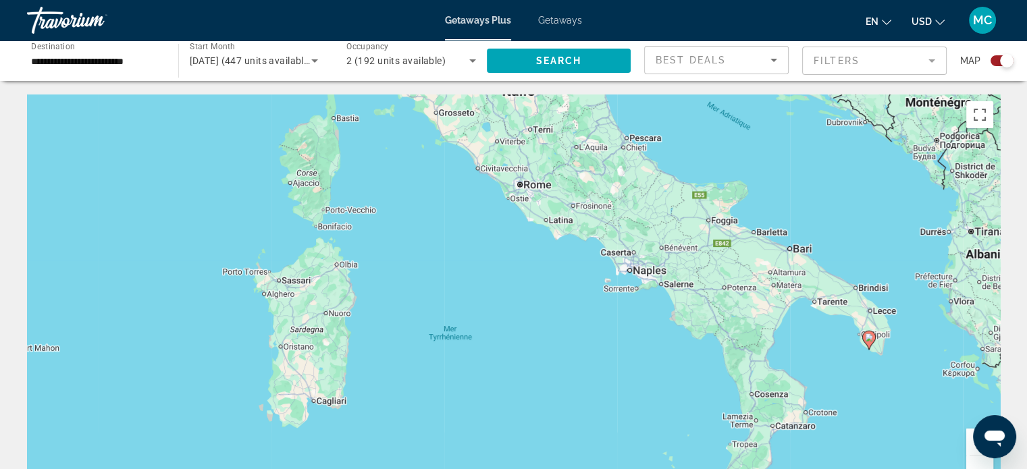
drag, startPoint x: 892, startPoint y: 372, endPoint x: 838, endPoint y: 365, distance: 54.5
click at [839, 366] on div "Pour activer le glissement avec le clavier, appuyez sur Alt+Entrée. Une fois ce…" at bounding box center [513, 297] width 973 height 405
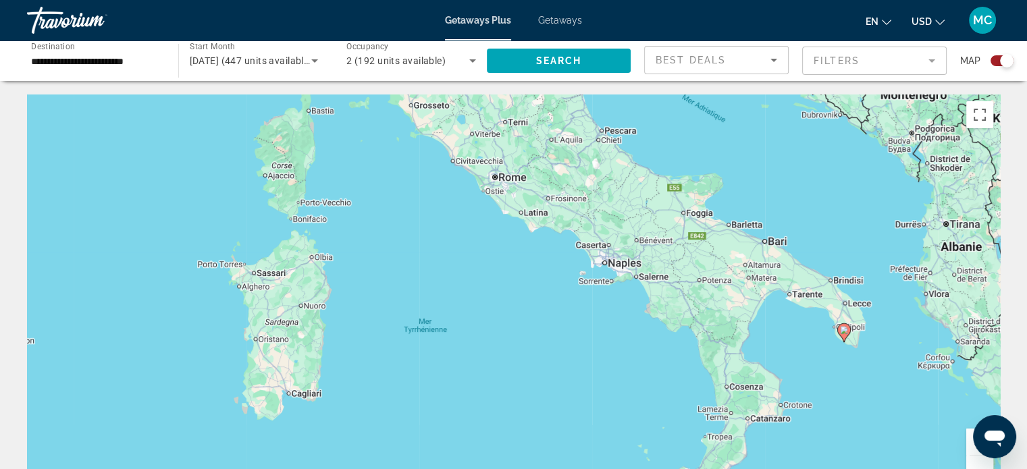
click at [848, 355] on div "Pour activer le glissement avec le clavier, appuyez sur Alt+Entrée. Une fois ce…" at bounding box center [513, 297] width 973 height 405
click at [846, 341] on gmp-advanced-marker "Main content" at bounding box center [845, 333] width 14 height 20
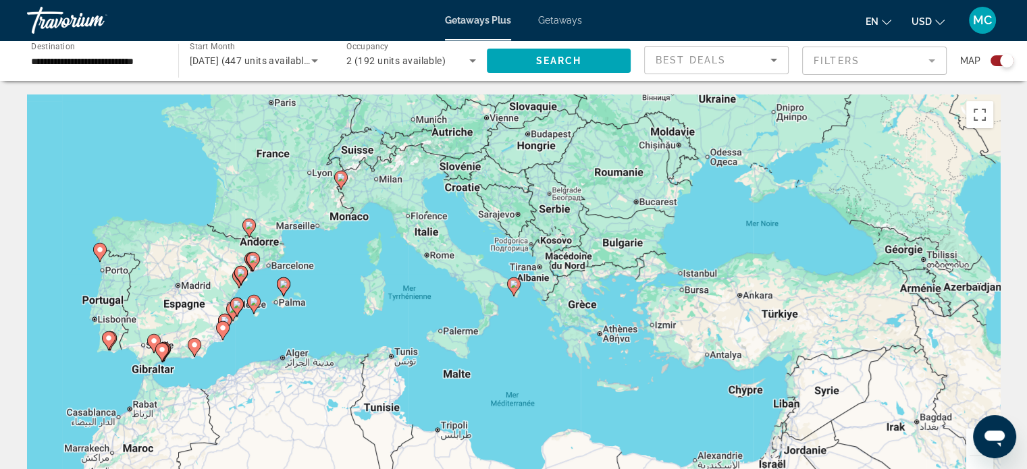
click at [513, 289] on icon "Main content" at bounding box center [513, 287] width 12 height 18
type input "**********"
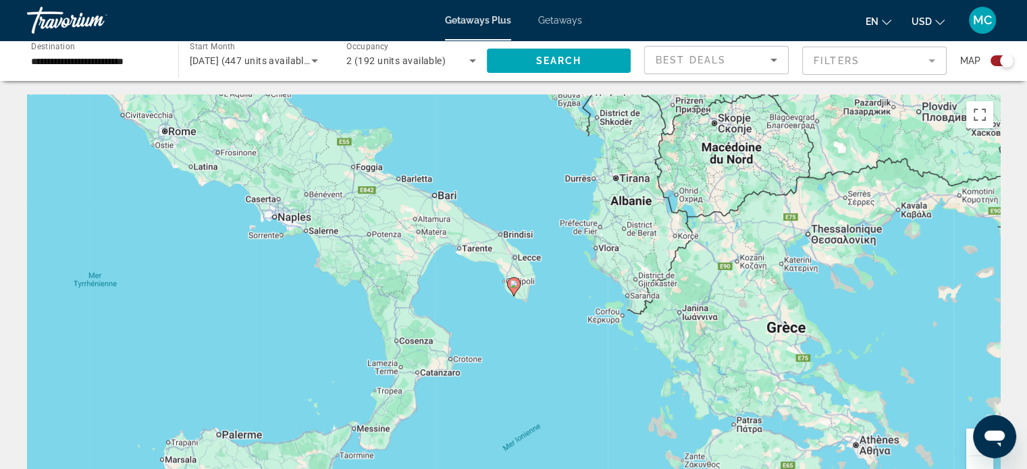
click at [513, 289] on icon "Main content" at bounding box center [513, 287] width 12 height 18
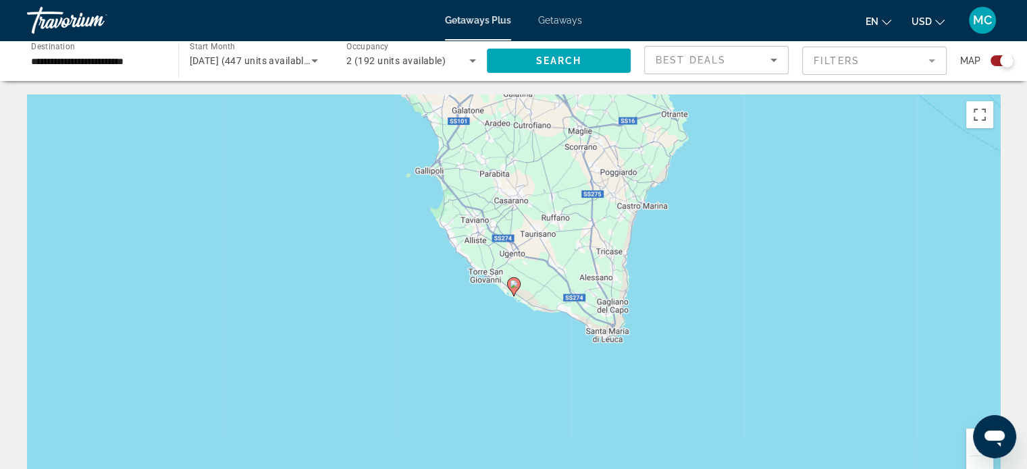
click at [513, 289] on icon "Main content" at bounding box center [513, 287] width 12 height 18
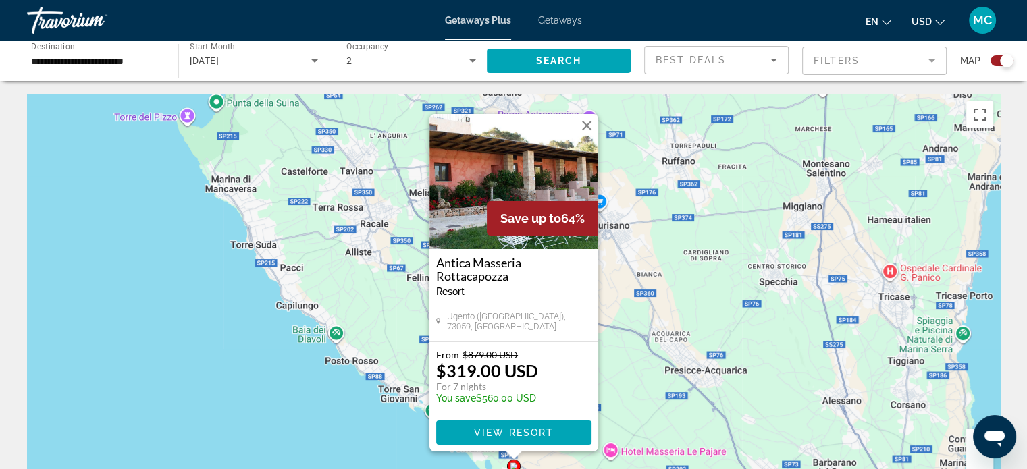
click at [240, 405] on div "Pour activer le glissement avec le clavier, appuyez sur Alt+Entrée. Une fois ce…" at bounding box center [513, 297] width 973 height 405
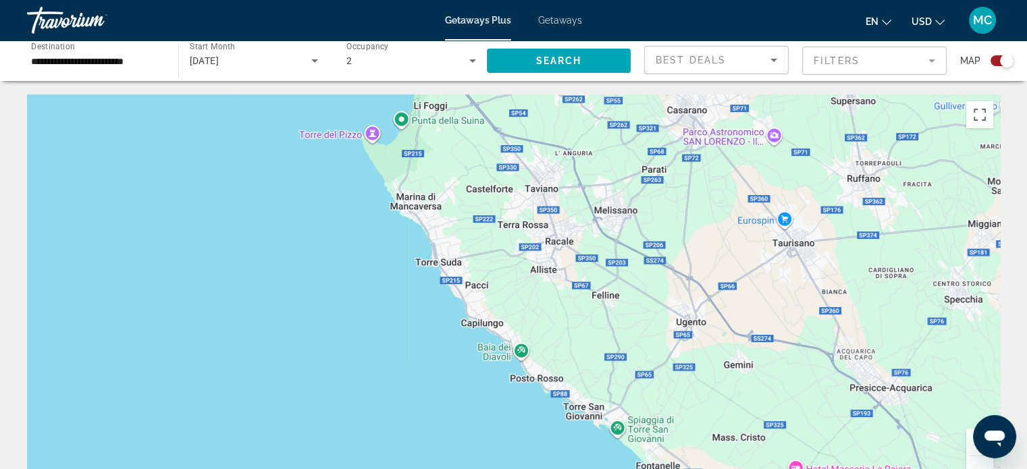
drag, startPoint x: 215, startPoint y: 363, endPoint x: 402, endPoint y: 382, distance: 188.0
click at [402, 382] on div "Pour activer le glissement avec le clavier, appuyez sur Alt+Entrée. Une fois ce…" at bounding box center [513, 297] width 973 height 405
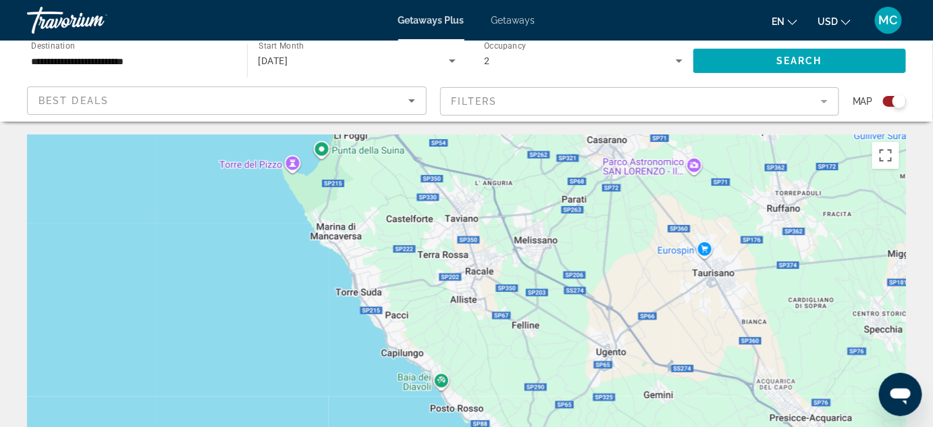
drag, startPoint x: 482, startPoint y: 326, endPoint x: 428, endPoint y: 314, distance: 56.0
click at [428, 314] on div "Pour activer le glissement avec le clavier, appuyez sur Alt+Entrée. Une fois ce…" at bounding box center [466, 337] width 879 height 405
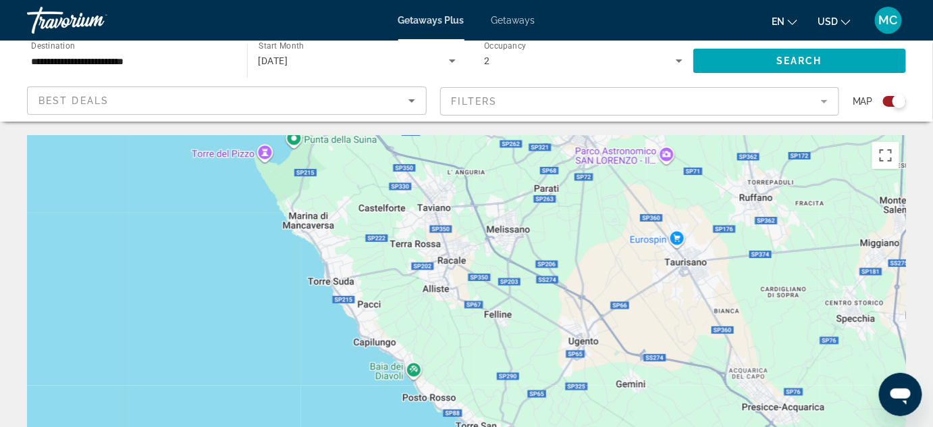
drag, startPoint x: 520, startPoint y: 338, endPoint x: 490, endPoint y: 326, distance: 32.5
click at [490, 326] on div "Pour activer le glissement avec le clavier, appuyez sur Alt+Entrée. Une fois ce…" at bounding box center [466, 337] width 879 height 405
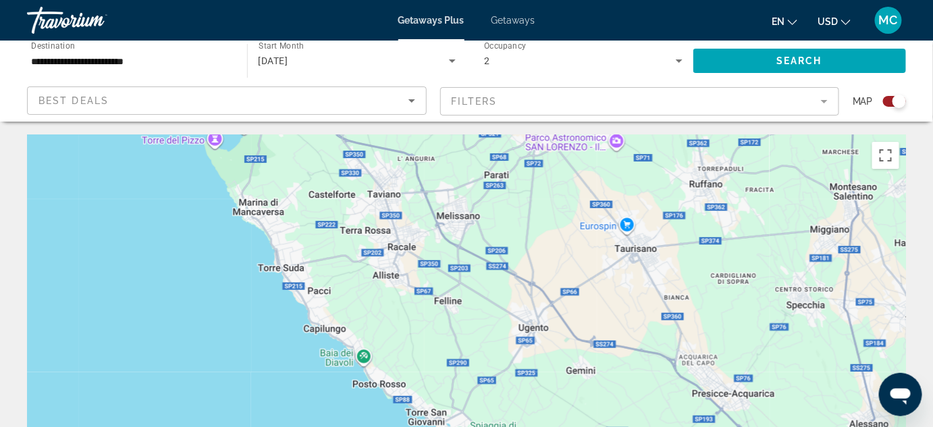
drag, startPoint x: 626, startPoint y: 340, endPoint x: 578, endPoint y: 326, distance: 50.2
click at [573, 326] on div "Pour activer le glissement avec le clavier, appuyez sur Alt+Entrée. Une fois ce…" at bounding box center [466, 337] width 879 height 405
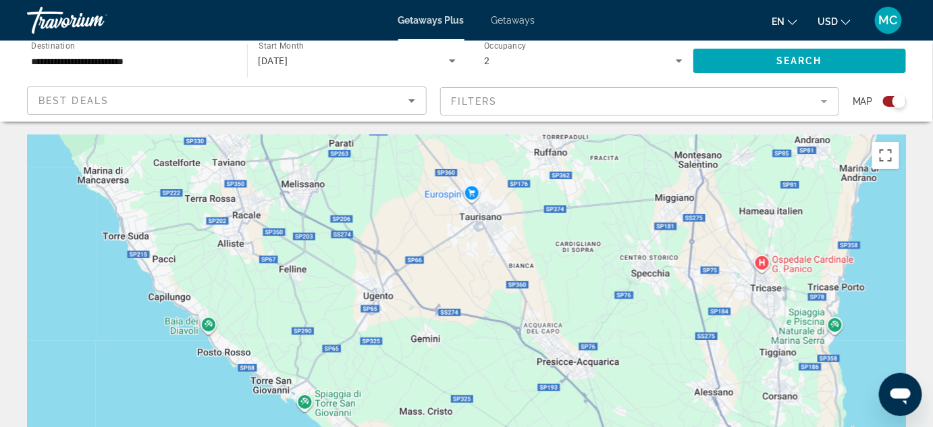
drag, startPoint x: 724, startPoint y: 334, endPoint x: 525, endPoint y: 298, distance: 201.9
click at [526, 298] on div "Pour activer le glissement avec le clavier, appuyez sur Alt+Entrée. Une fois ce…" at bounding box center [466, 337] width 879 height 405
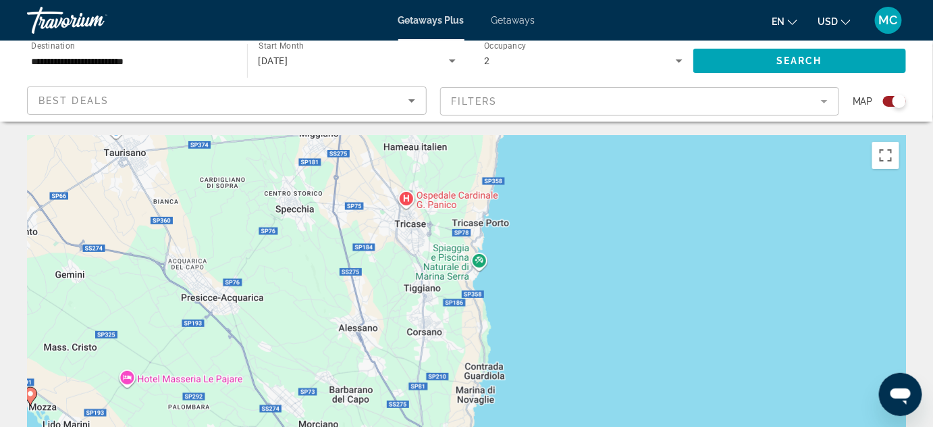
drag, startPoint x: 511, startPoint y: 309, endPoint x: 517, endPoint y: 300, distance: 11.2
click at [517, 300] on div "Pour activer le glissement avec le clavier, appuyez sur Alt+Entrée. Une fois ce…" at bounding box center [466, 337] width 879 height 405
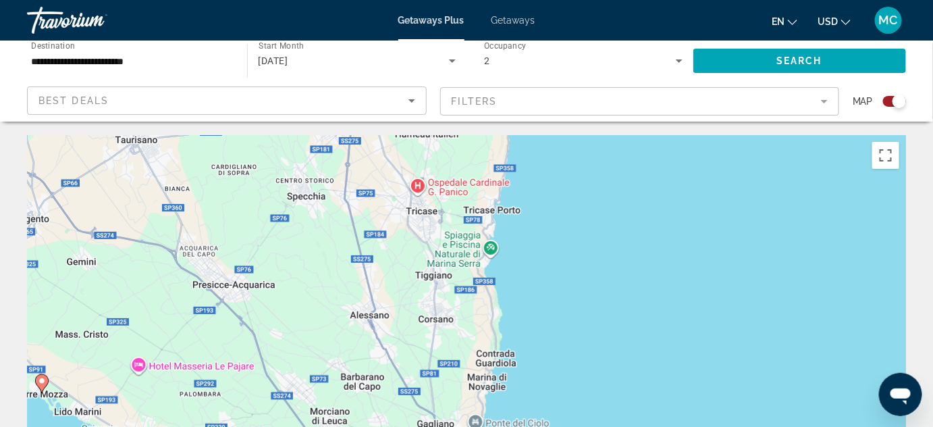
drag, startPoint x: 474, startPoint y: 353, endPoint x: 491, endPoint y: 337, distance: 22.9
click at [491, 337] on div "Pour activer le glissement avec le clavier, appuyez sur Alt+Entrée. Une fois ce…" at bounding box center [466, 337] width 879 height 405
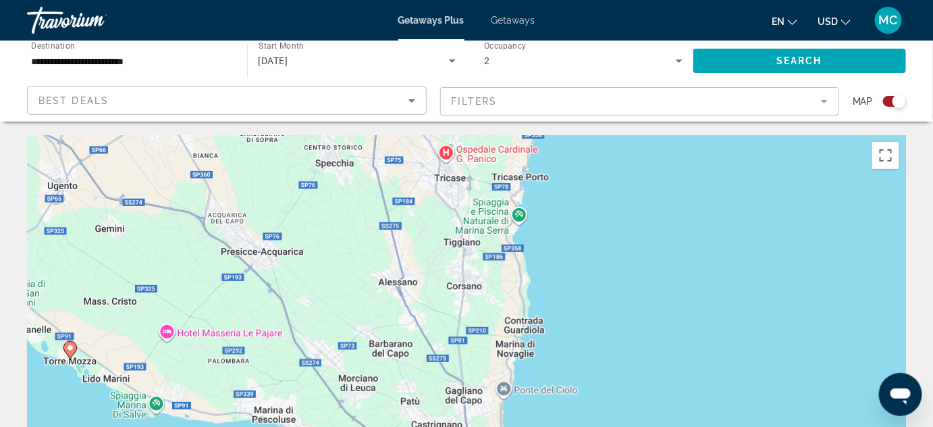
drag, startPoint x: 590, startPoint y: 376, endPoint x: 609, endPoint y: 344, distance: 37.0
click at [609, 344] on div "Pour activer le glissement avec le clavier, appuyez sur Alt+Entrée. Une fois ce…" at bounding box center [466, 337] width 879 height 405
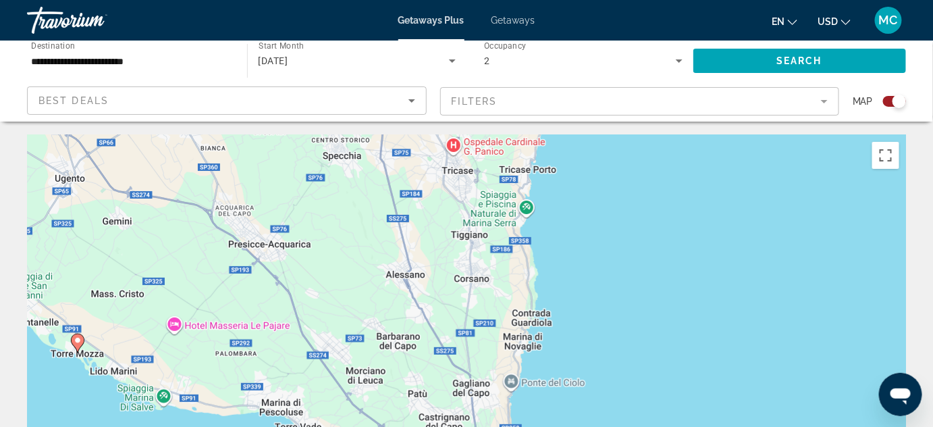
drag, startPoint x: 594, startPoint y: 361, endPoint x: 613, endPoint y: 349, distance: 23.4
click at [613, 349] on div "Pour activer le glissement avec le clavier, appuyez sur Alt+Entrée. Une fois ce…" at bounding box center [466, 337] width 879 height 405
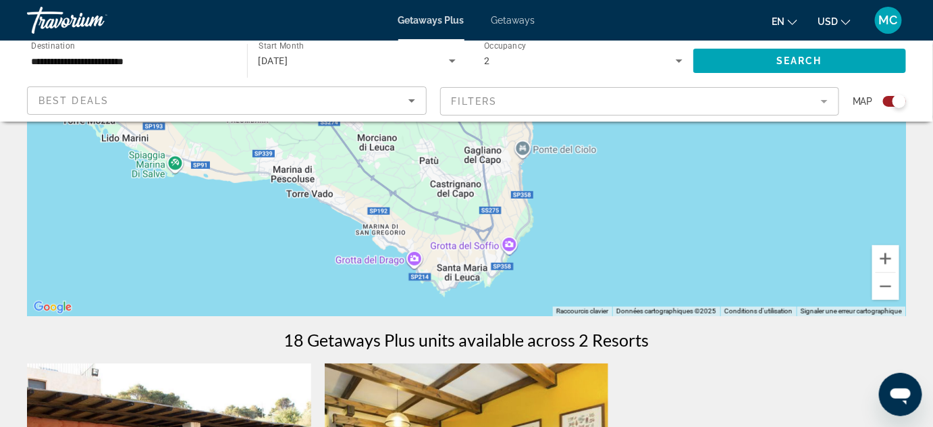
scroll to position [245, 0]
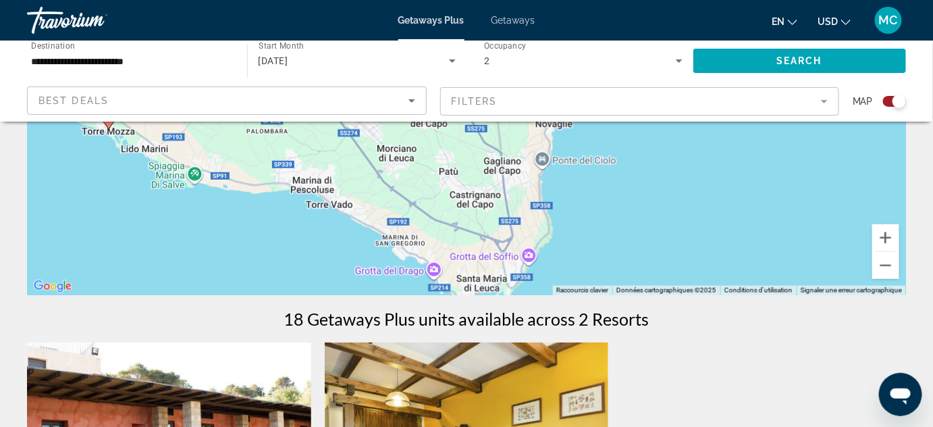
drag, startPoint x: 563, startPoint y: 239, endPoint x: 580, endPoint y: 269, distance: 33.9
click at [580, 269] on div "Pour activer le glissement avec le clavier, appuyez sur Alt+Entrée. Une fois ce…" at bounding box center [466, 92] width 879 height 405
click at [875, 264] on button "Zoom arrière" at bounding box center [886, 265] width 27 height 27
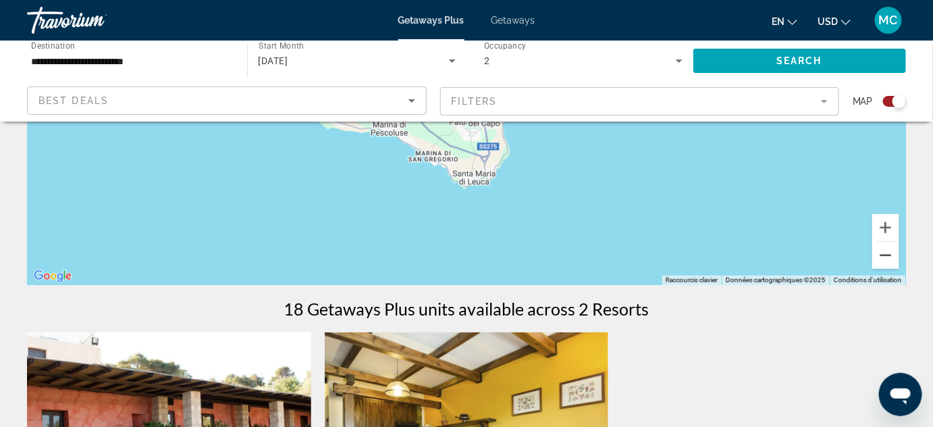
scroll to position [122, 0]
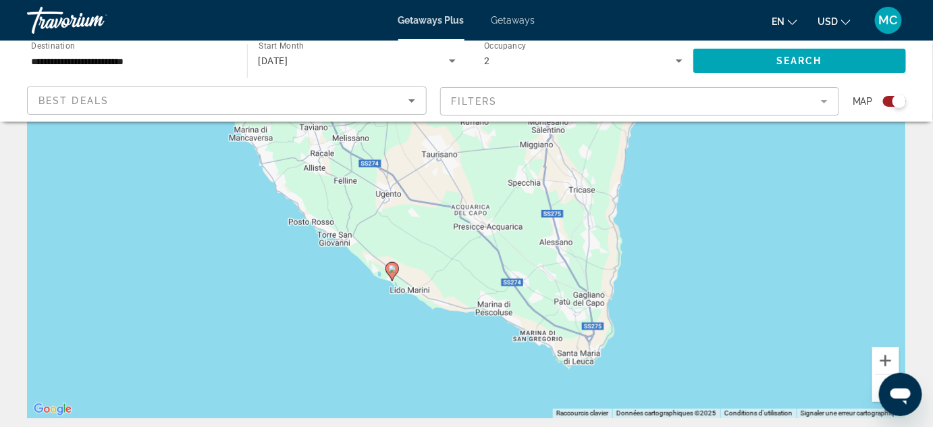
drag, startPoint x: 488, startPoint y: 208, endPoint x: 615, endPoint y: 255, distance: 135.5
click at [615, 255] on div "Pour activer le glissement avec le clavier, appuyez sur Alt+Entrée. Une fois ce…" at bounding box center [466, 215] width 879 height 405
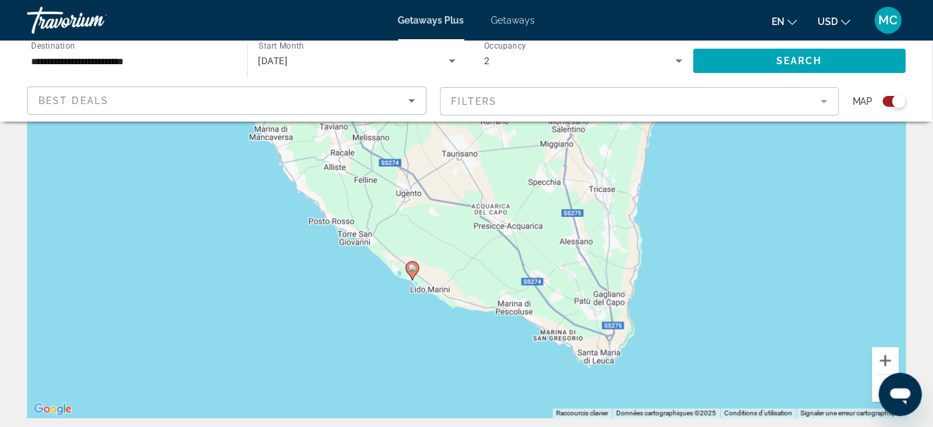
click at [875, 390] on button "Zoom arrière" at bounding box center [886, 388] width 27 height 27
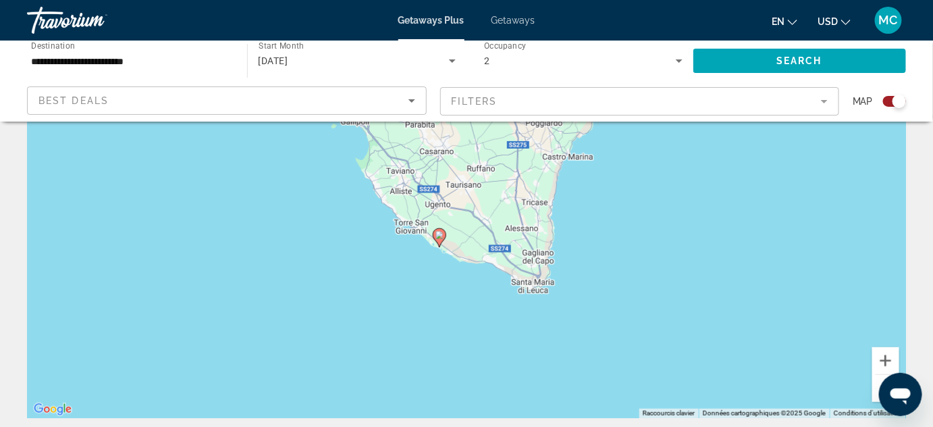
click at [874, 390] on button "Zoom arrière" at bounding box center [886, 388] width 27 height 27
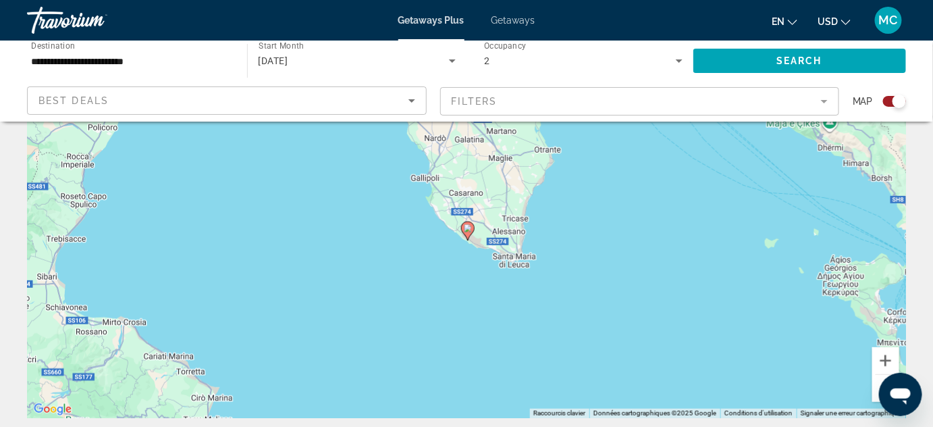
drag, startPoint x: 385, startPoint y: 251, endPoint x: 402, endPoint y: 263, distance: 20.8
click at [402, 263] on div "Pour activer le glissement avec le clavier, appuyez sur Alt+Entrée. Une fois ce…" at bounding box center [466, 215] width 879 height 405
click at [467, 230] on image "Main content" at bounding box center [469, 229] width 8 height 8
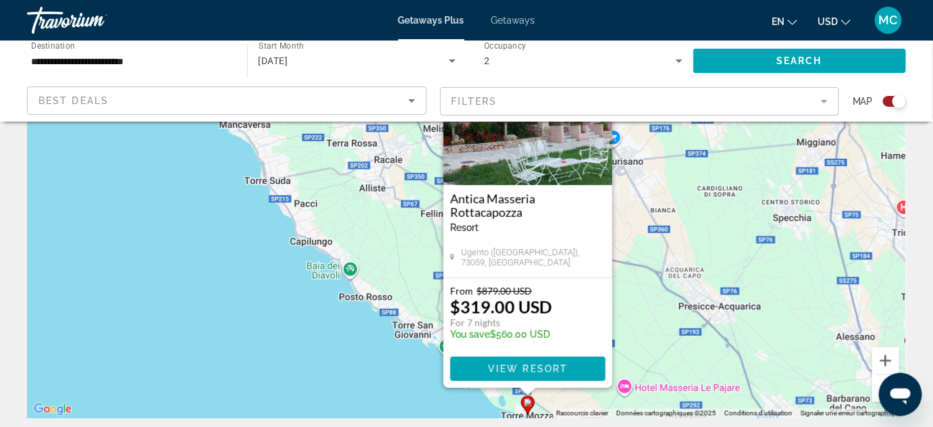
drag, startPoint x: 605, startPoint y: 295, endPoint x: 655, endPoint y: 320, distance: 55.9
click at [655, 320] on div "Pour activer le glissement avec le clavier, appuyez sur Alt+Entrée. Une fois ce…" at bounding box center [466, 215] width 879 height 405
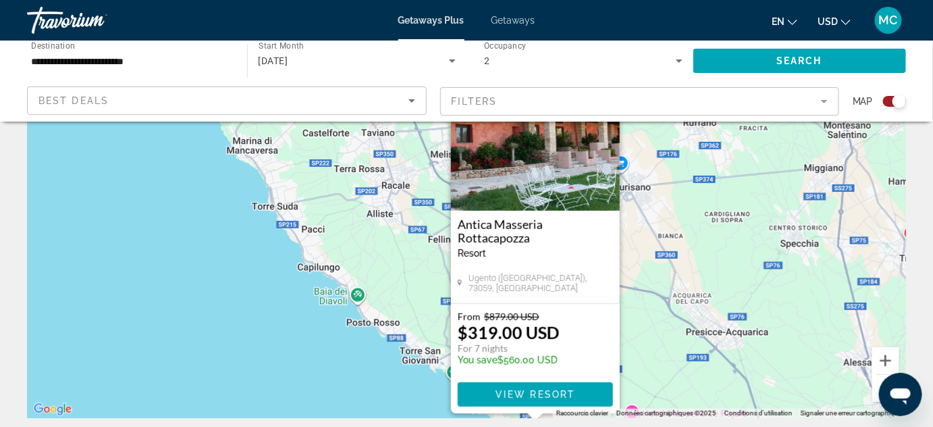
drag, startPoint x: 657, startPoint y: 282, endPoint x: 660, endPoint y: 297, distance: 15.1
click at [660, 297] on div "Pour activer le glissement avec le clavier, appuyez sur Alt+Entrée. Une fois ce…" at bounding box center [466, 215] width 879 height 405
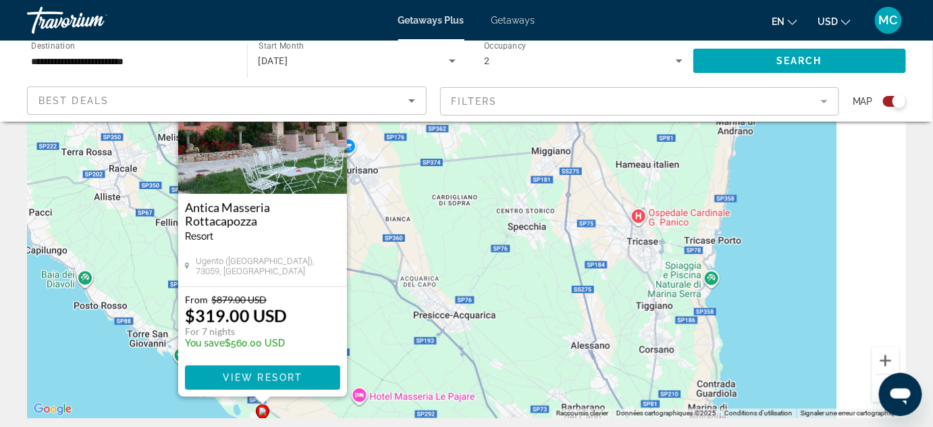
drag, startPoint x: 870, startPoint y: 293, endPoint x: 496, endPoint y: 206, distance: 384.2
click at [496, 207] on div "Pour activer le glissement avec le clavier, appuyez sur Alt+Entrée. Une fois ce…" at bounding box center [466, 215] width 879 height 405
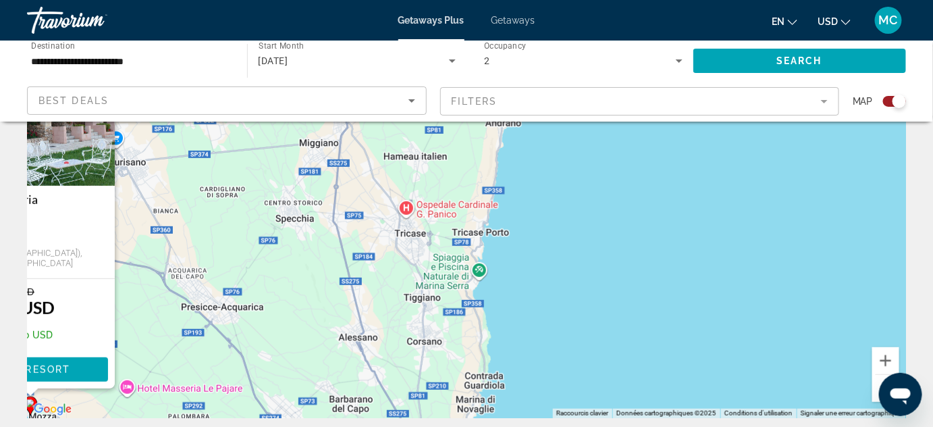
drag, startPoint x: 605, startPoint y: 219, endPoint x: 484, endPoint y: 297, distance: 144.6
click at [461, 315] on div "Pour activer le glissement avec le clavier, appuyez sur Alt+Entrée. Une fois ce…" at bounding box center [466, 215] width 879 height 405
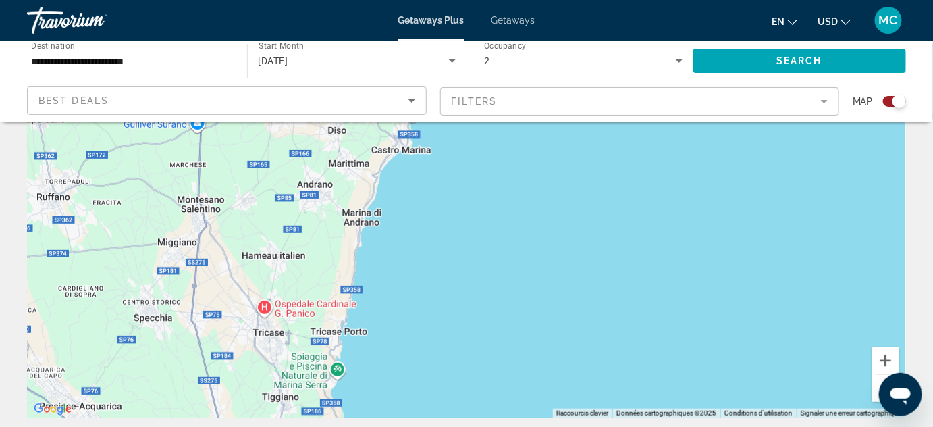
drag, startPoint x: 557, startPoint y: 267, endPoint x: 542, endPoint y: 311, distance: 45.7
click at [519, 334] on div "Pour activer le glissement avec le clavier, appuyez sur Alt+Entrée. Une fois ce…" at bounding box center [466, 215] width 879 height 405
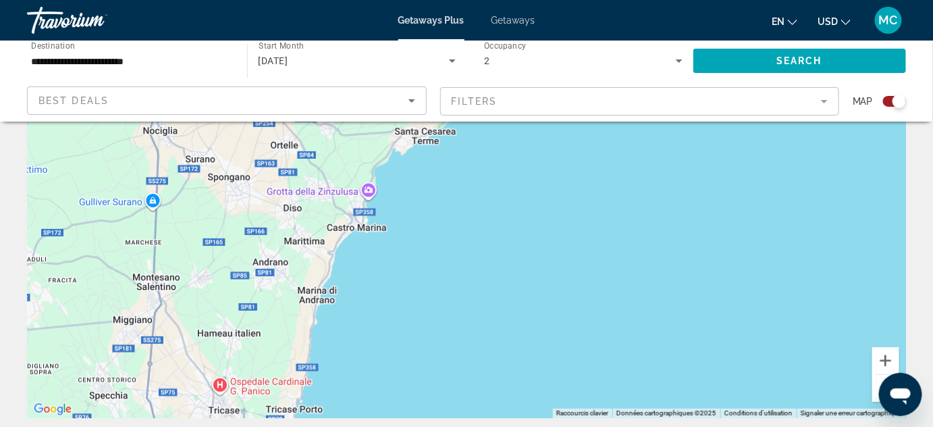
drag, startPoint x: 604, startPoint y: 255, endPoint x: 535, endPoint y: 322, distance: 96.5
click at [535, 322] on div "Pour activer le glissement avec le clavier, appuyez sur Alt+Entrée. Une fois ce…" at bounding box center [466, 215] width 879 height 405
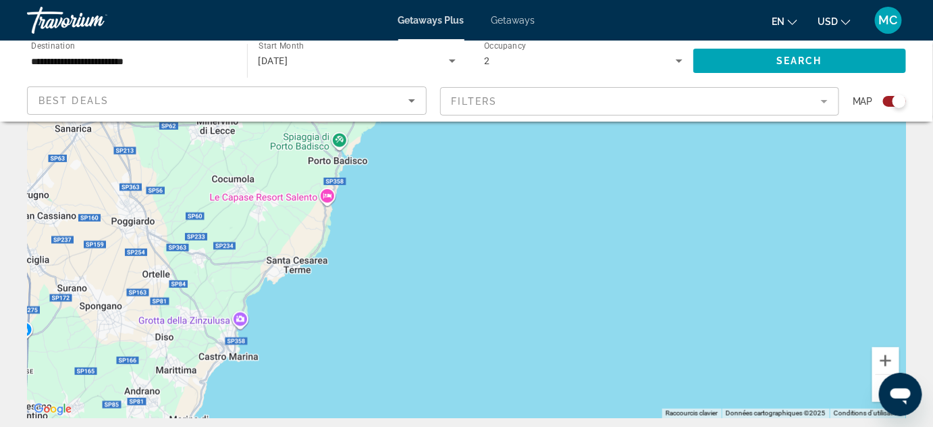
click at [871, 382] on div "Pour activer le glissement avec le clavier, appuyez sur Alt+Entrée. Une fois ce…" at bounding box center [466, 215] width 879 height 405
click at [882, 384] on div "Ouvrir la fenêtre de messagerie" at bounding box center [900, 394] width 41 height 41
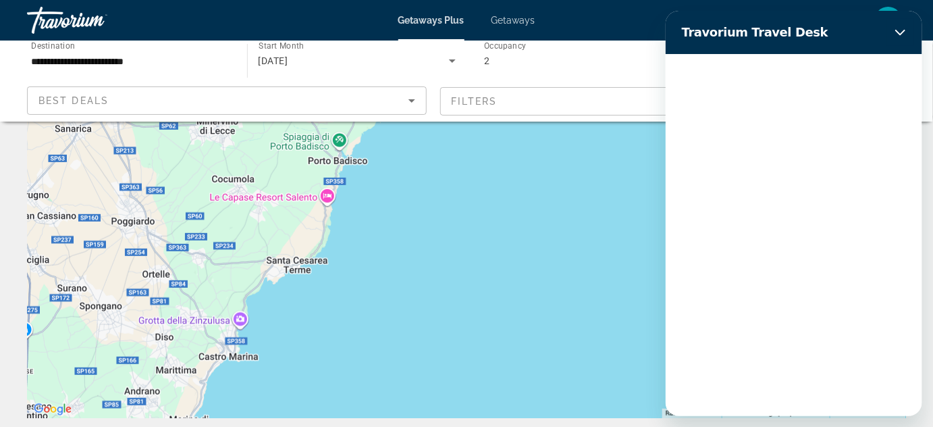
scroll to position [0, 0]
click at [879, 386] on div "Chargement de la conversation en cours" at bounding box center [793, 235] width 257 height 362
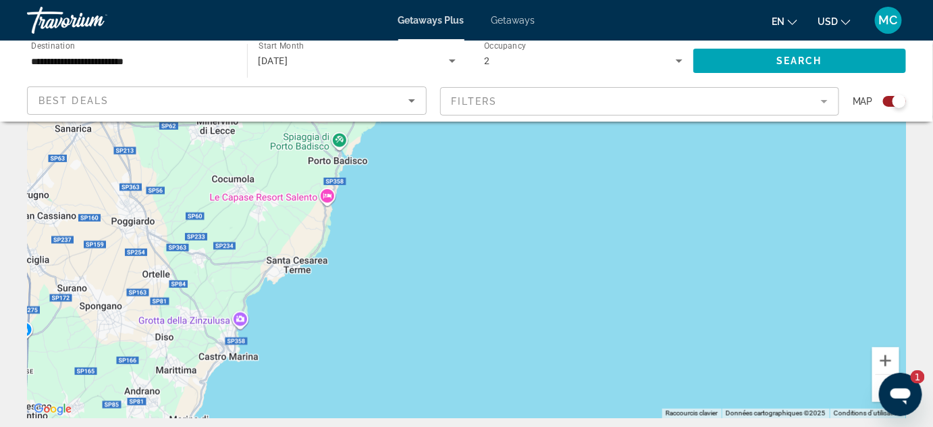
click at [877, 388] on button "Zoom arrière" at bounding box center [886, 388] width 27 height 27
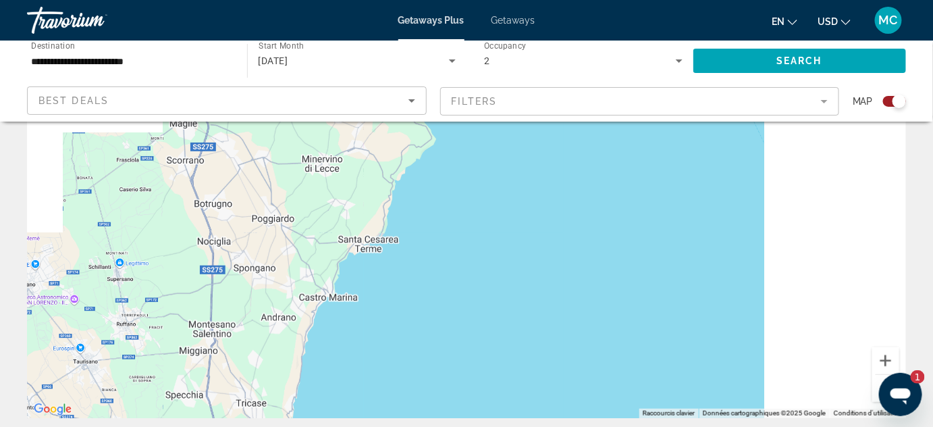
click at [877, 388] on button "Zoom arrière" at bounding box center [886, 388] width 27 height 27
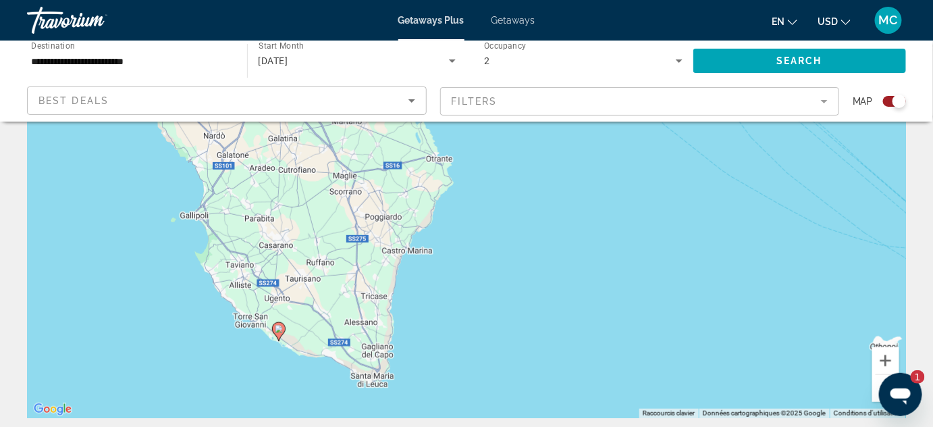
click at [877, 383] on button "Zoom arrière" at bounding box center [886, 388] width 27 height 27
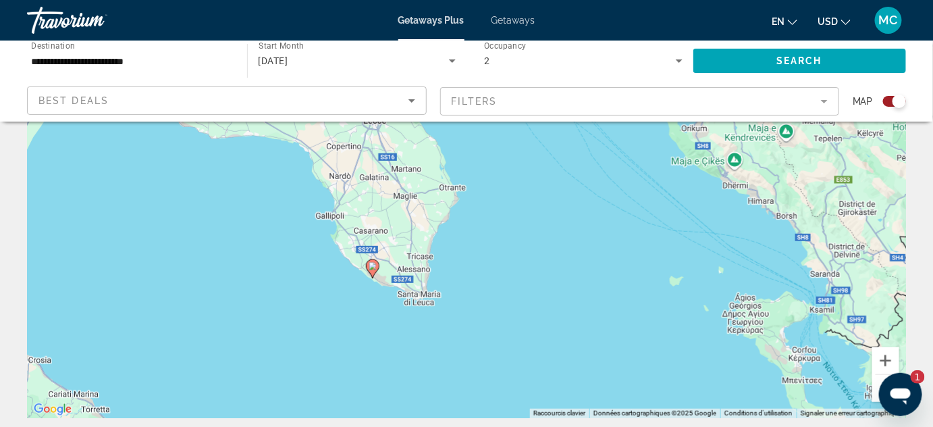
click at [877, 383] on button "Zoom arrière" at bounding box center [886, 388] width 27 height 27
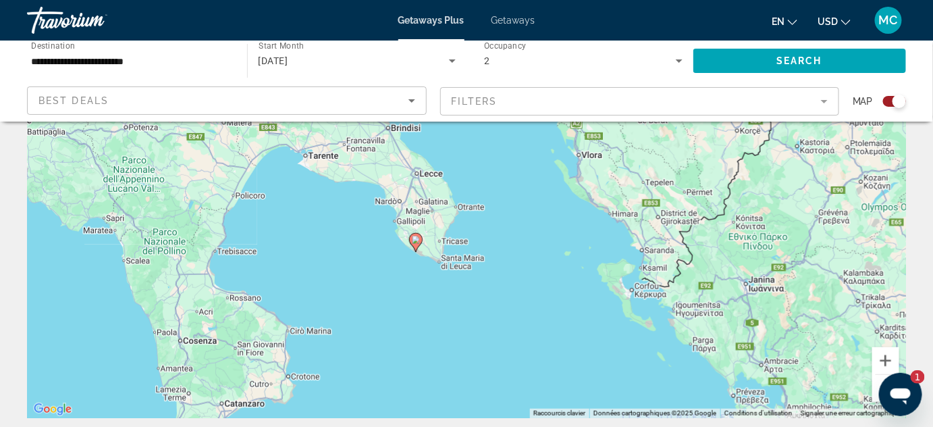
drag, startPoint x: 574, startPoint y: 269, endPoint x: 562, endPoint y: 306, distance: 38.4
click at [562, 306] on div "Pour activer le glissement avec le clavier, appuyez sur Alt+Entrée. Une fois ce…" at bounding box center [466, 215] width 879 height 405
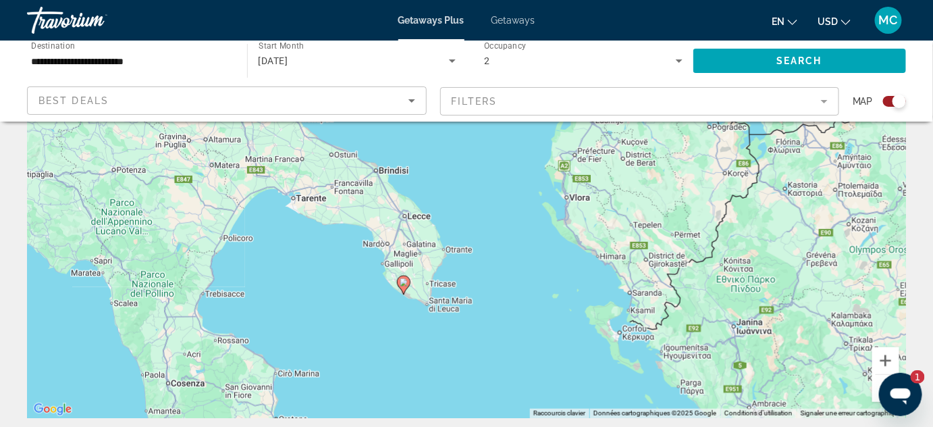
drag, startPoint x: 552, startPoint y: 282, endPoint x: 563, endPoint y: 356, distance: 74.4
click at [563, 356] on div "Pour activer le glissement avec le clavier, appuyez sur Alt+Entrée. Une fois ce…" at bounding box center [466, 215] width 879 height 405
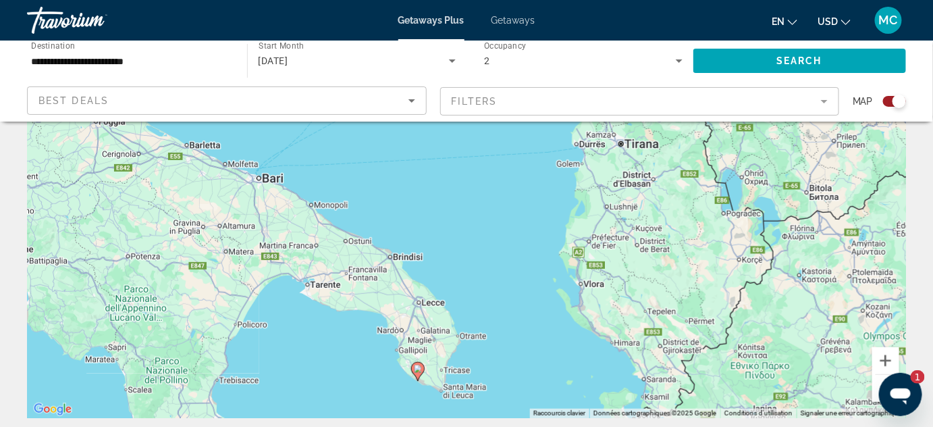
drag, startPoint x: 555, startPoint y: 305, endPoint x: 557, endPoint y: 347, distance: 42.6
click at [557, 347] on div "Pour activer le glissement avec le clavier, appuyez sur Alt+Entrée. Une fois ce…" at bounding box center [466, 215] width 879 height 405
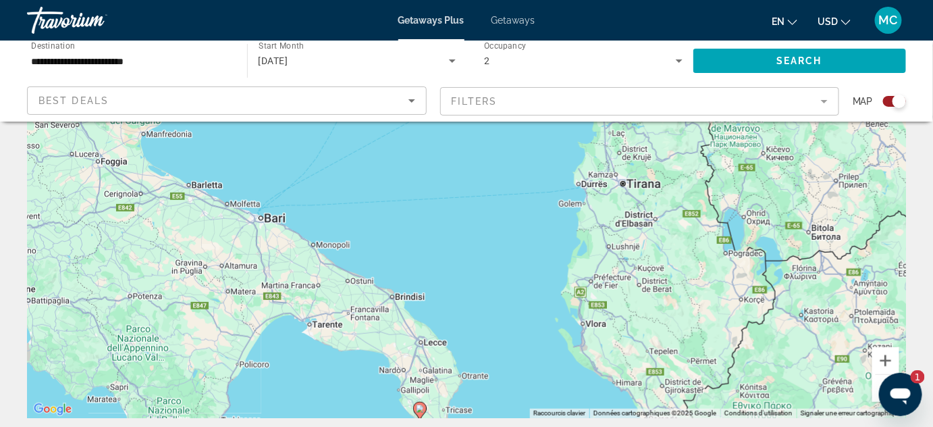
type textarea "*"
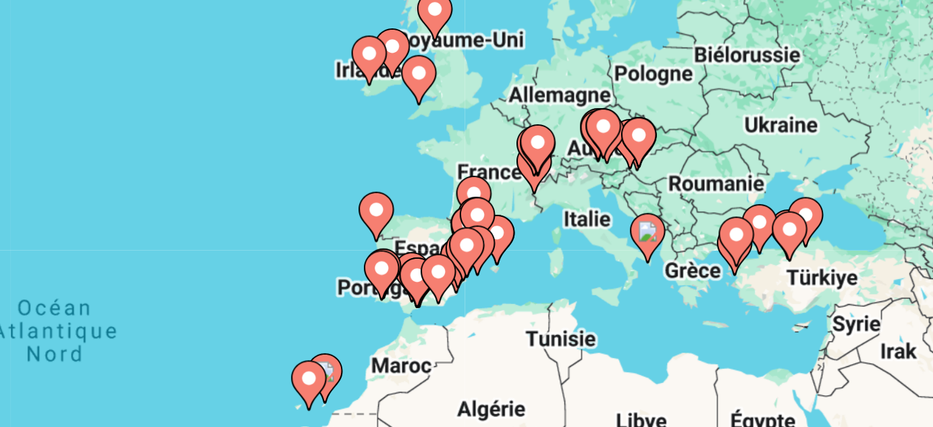
drag, startPoint x: 649, startPoint y: 306, endPoint x: 616, endPoint y: 310, distance: 33.3
click at [616, 310] on div "Pour activer le glissement avec le clavier, appuyez sur Alt+Entrée. Une fois ce…" at bounding box center [466, 337] width 879 height 405
